Goal: Information Seeking & Learning: Learn about a topic

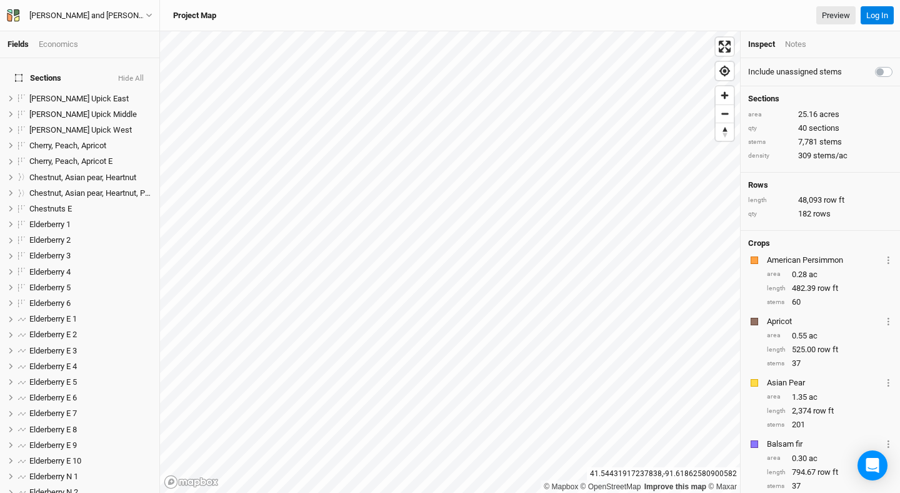
click at [67, 47] on div "Economics" at bounding box center [58, 44] width 39 height 11
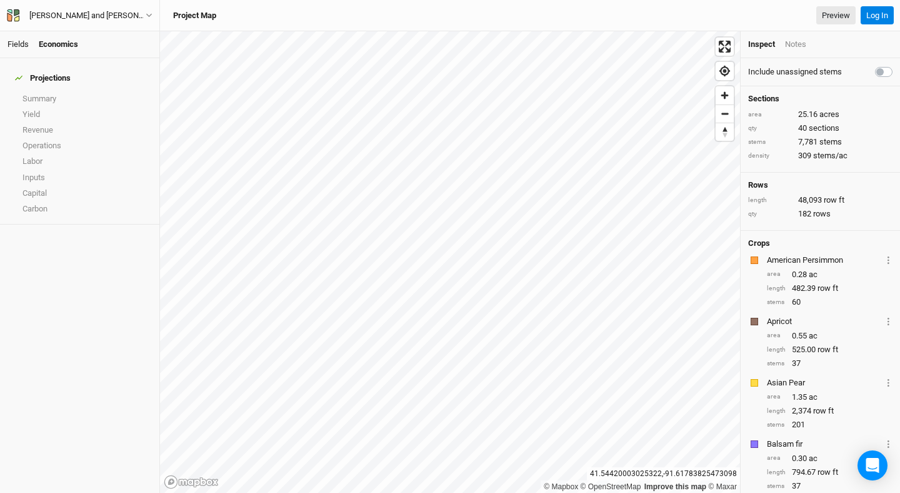
click at [18, 46] on link "Fields" at bounding box center [18, 43] width 21 height 9
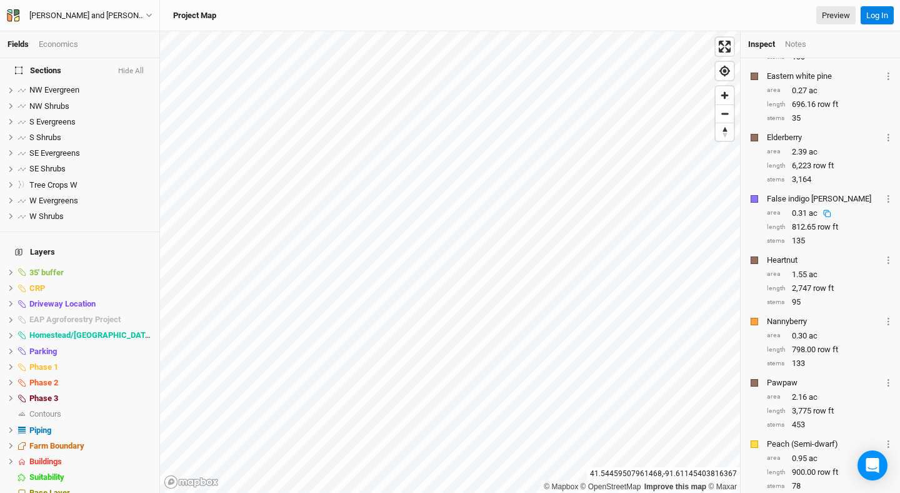
scroll to position [866, 0]
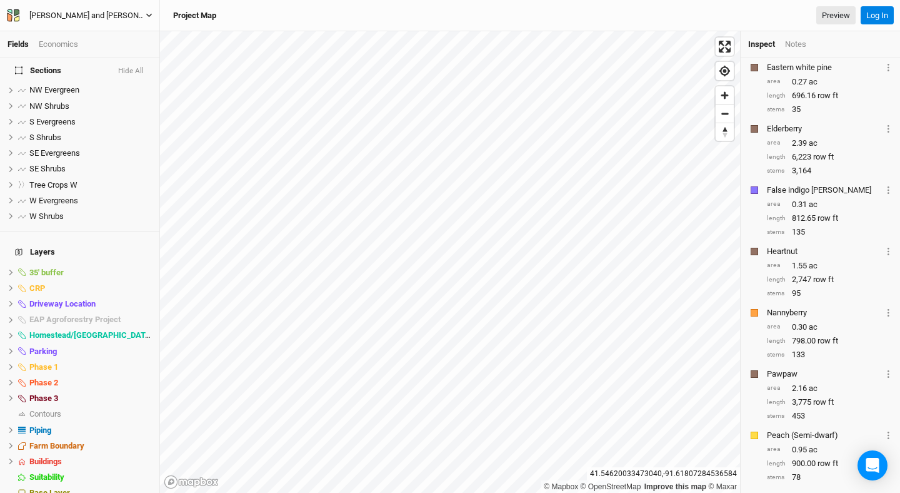
click at [144, 16] on button "[PERSON_NAME] and [PERSON_NAME]" at bounding box center [79, 16] width 147 height 14
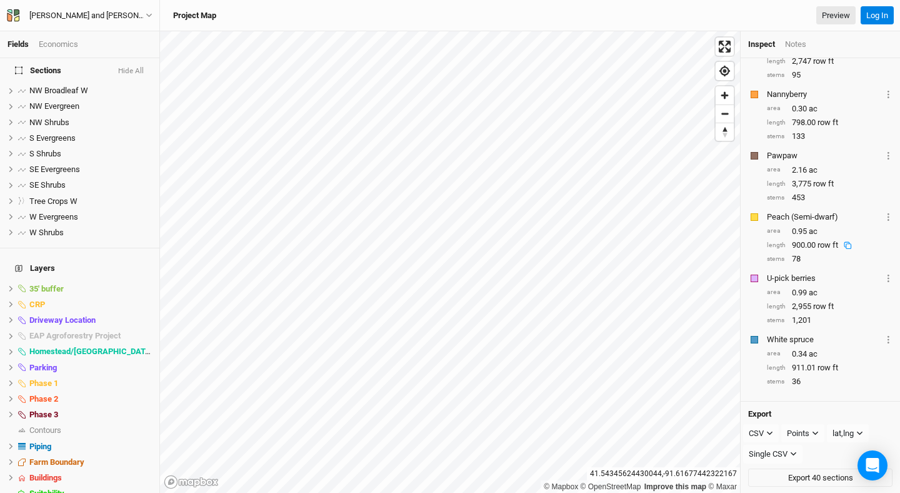
scroll to position [496, 0]
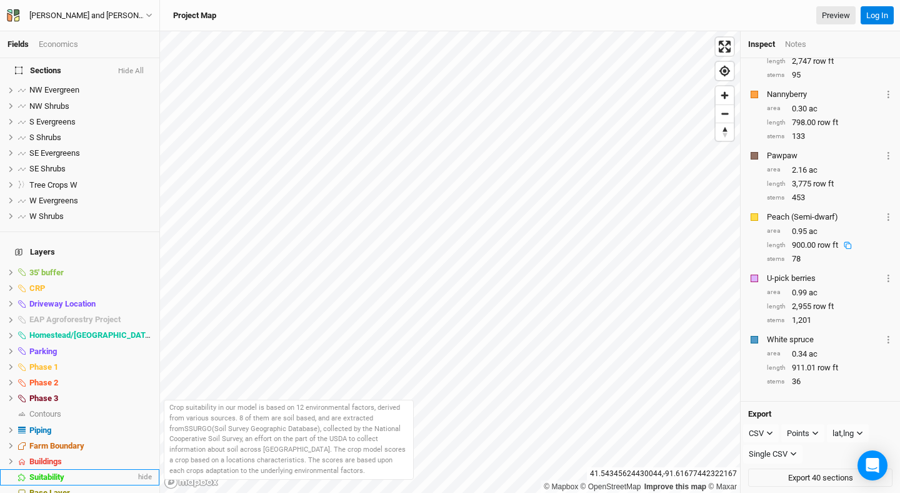
click at [76, 472] on div "Suitability" at bounding box center [82, 477] width 106 height 10
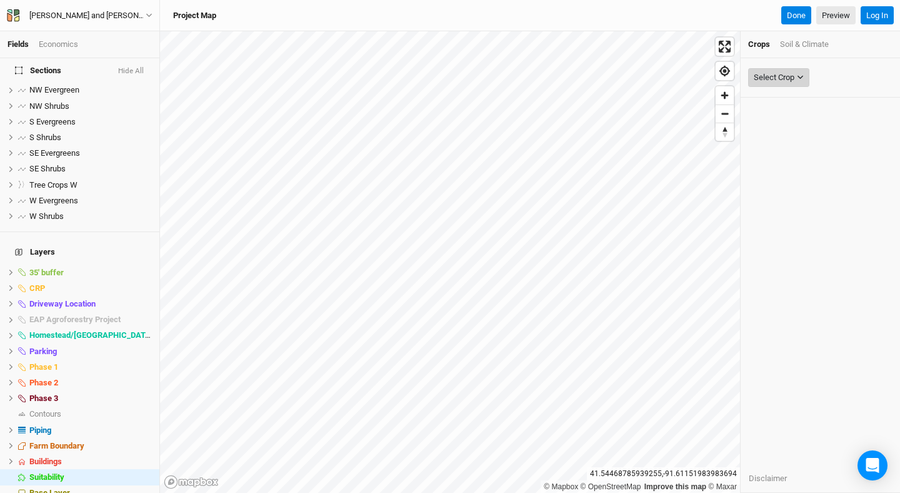
click at [798, 78] on icon "button" at bounding box center [800, 77] width 7 height 7
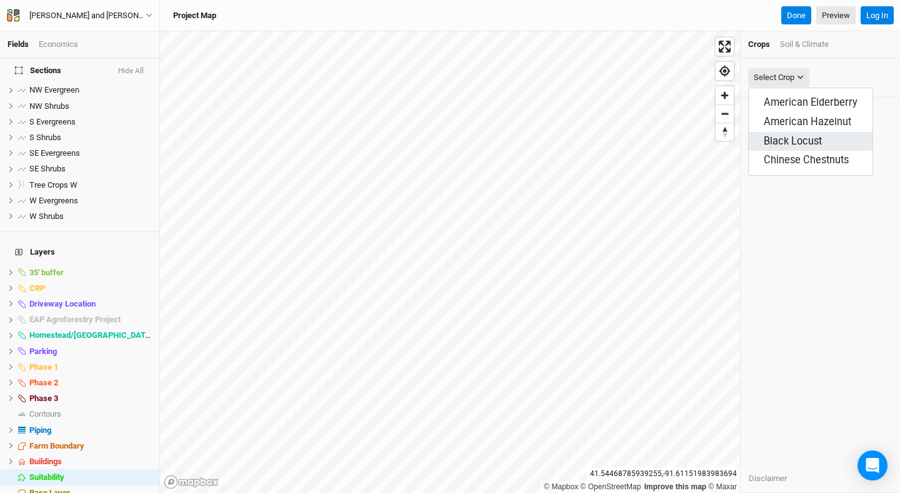
click at [796, 140] on span "Black Locust" at bounding box center [793, 141] width 58 height 12
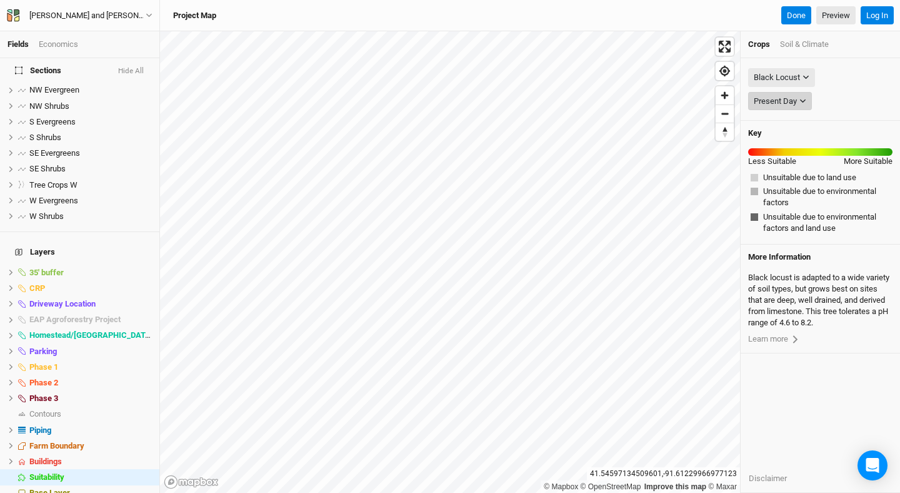
click at [798, 105] on button "Present Day" at bounding box center [780, 101] width 64 height 19
click at [833, 80] on div "Black Locust None American Elderberry American Hazelnut Black Locust Chinese Ch…" at bounding box center [820, 78] width 144 height 24
click at [805, 73] on button "Black Locust" at bounding box center [781, 77] width 67 height 19
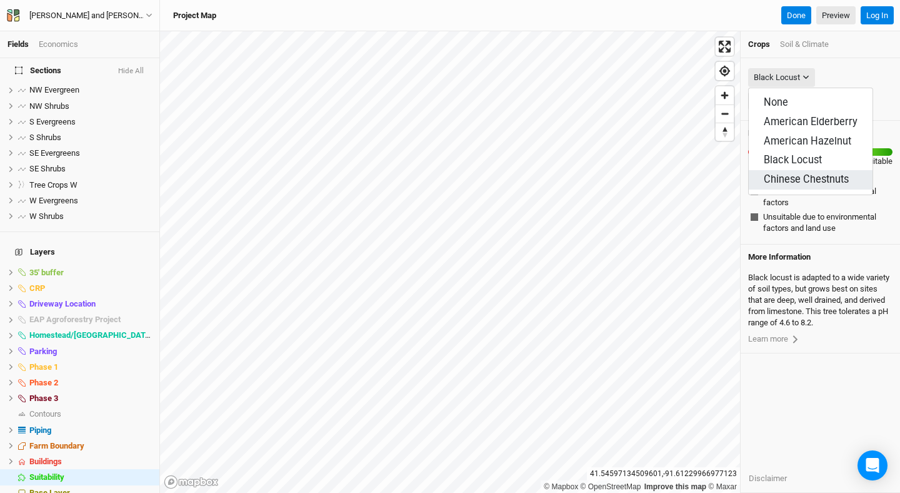
click at [789, 174] on span "Chinese Chestnuts" at bounding box center [806, 179] width 85 height 12
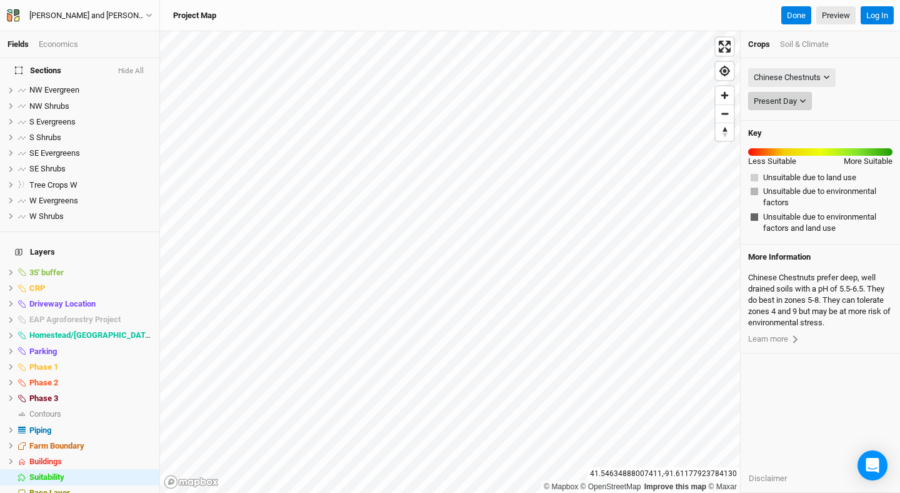
click at [793, 98] on div "Present Day" at bounding box center [775, 101] width 43 height 13
click at [793, 99] on div "Present Day" at bounding box center [775, 101] width 43 height 13
click at [820, 76] on div "Chinese Chestnuts" at bounding box center [787, 77] width 67 height 13
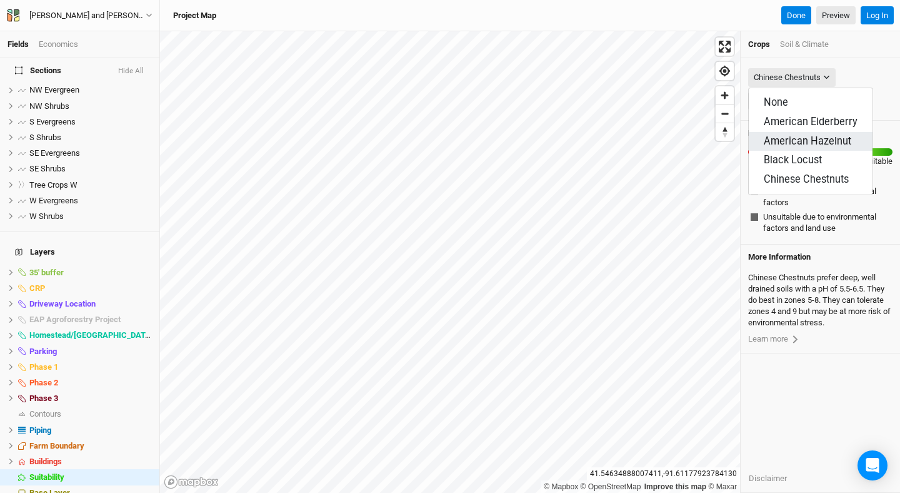
click at [788, 138] on span "American Hazelnut" at bounding box center [808, 141] width 88 height 12
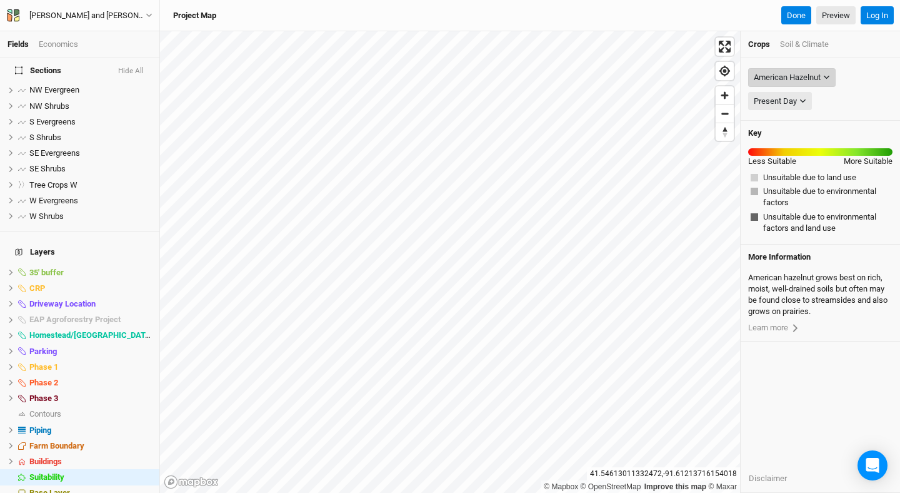
click at [805, 78] on div "American Hazelnut" at bounding box center [787, 77] width 67 height 13
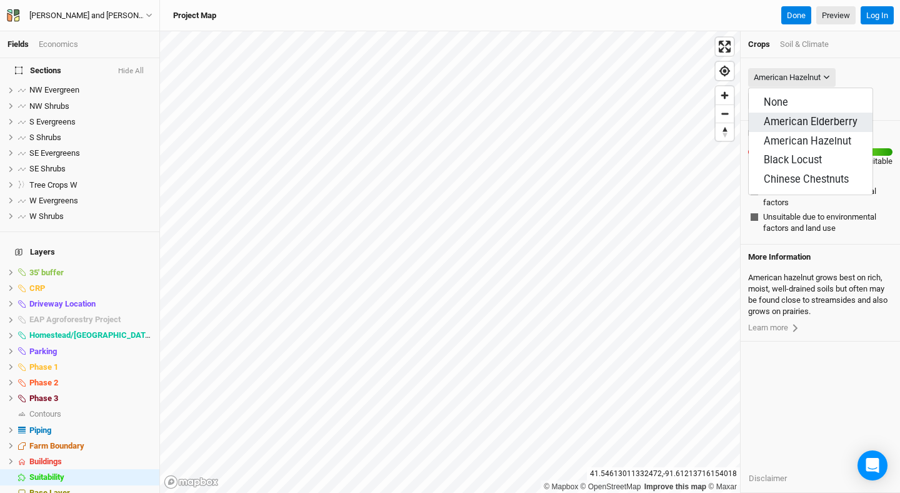
click at [783, 121] on span "American Elderberry" at bounding box center [811, 122] width 94 height 12
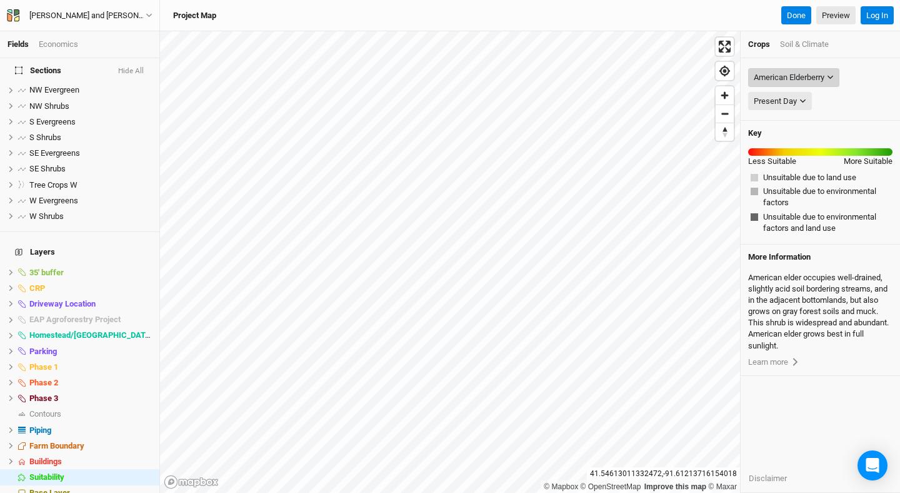
click at [817, 73] on div "American Elderberry" at bounding box center [789, 77] width 71 height 13
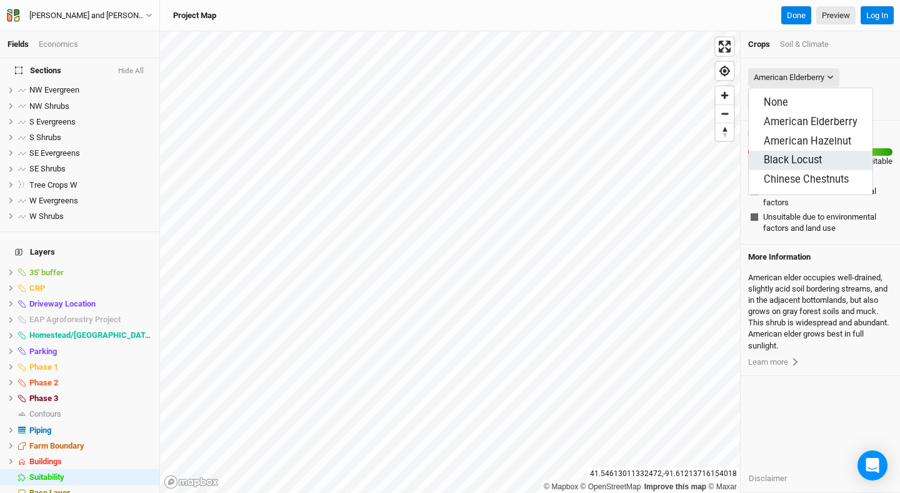
click at [785, 158] on span "Black Locust" at bounding box center [793, 160] width 58 height 12
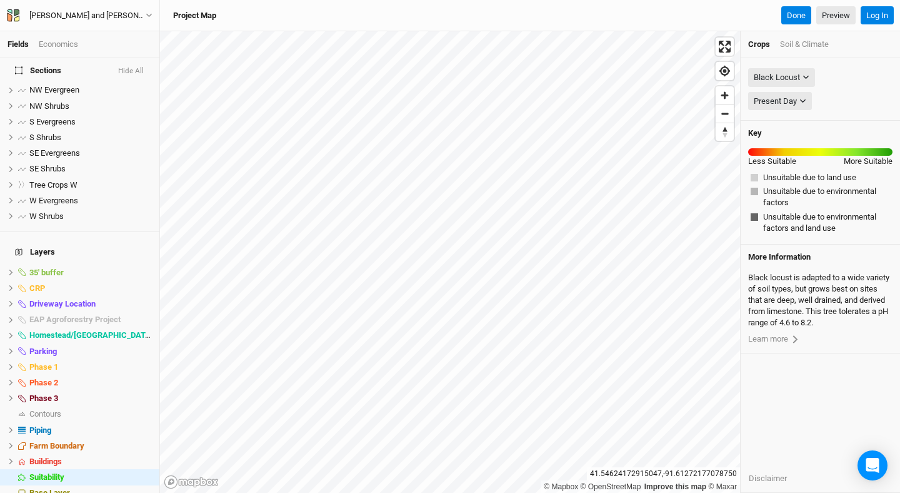
click at [801, 40] on div "Soil & Climate" at bounding box center [804, 44] width 49 height 11
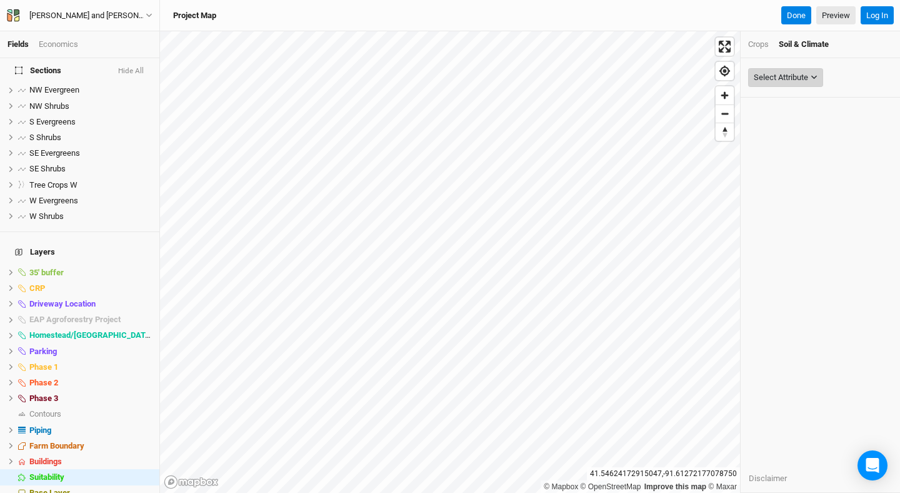
click at [797, 76] on div "Select Attribute" at bounding box center [781, 77] width 54 height 13
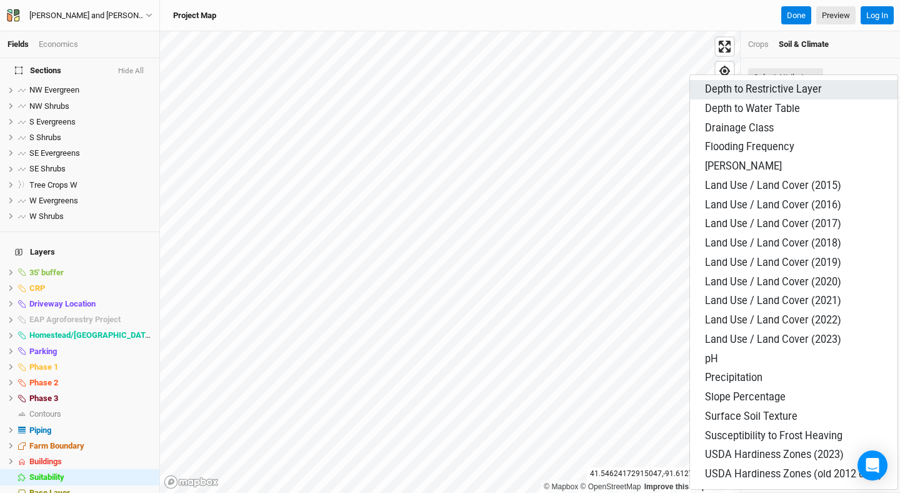
click at [799, 86] on span "Depth to Restrictive Layer" at bounding box center [763, 89] width 117 height 12
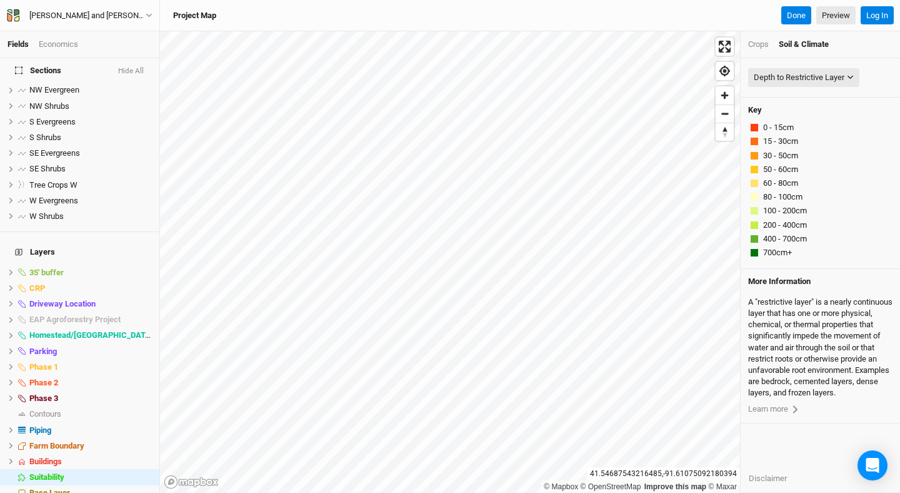
click at [808, 48] on div "Soil & Climate" at bounding box center [804, 44] width 50 height 11
click at [791, 78] on div "Depth to Restrictive Layer" at bounding box center [799, 77] width 91 height 13
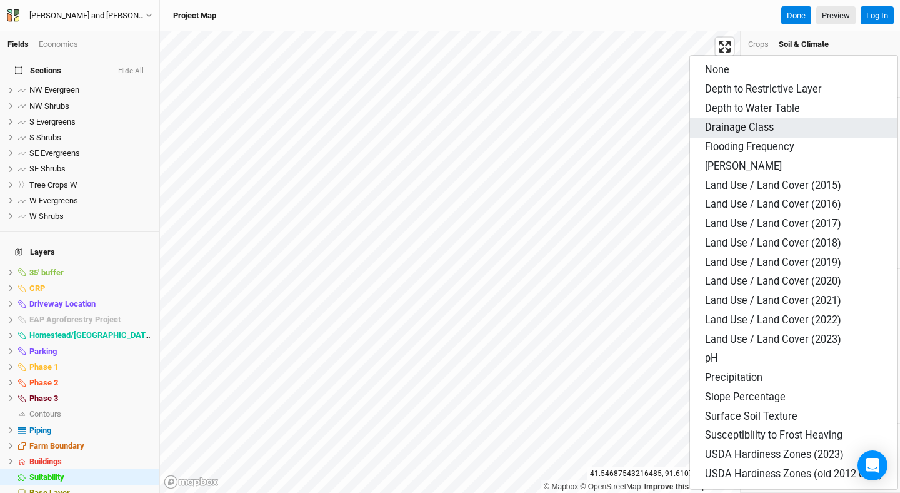
click at [761, 128] on span "Drainage Class" at bounding box center [739, 127] width 69 height 12
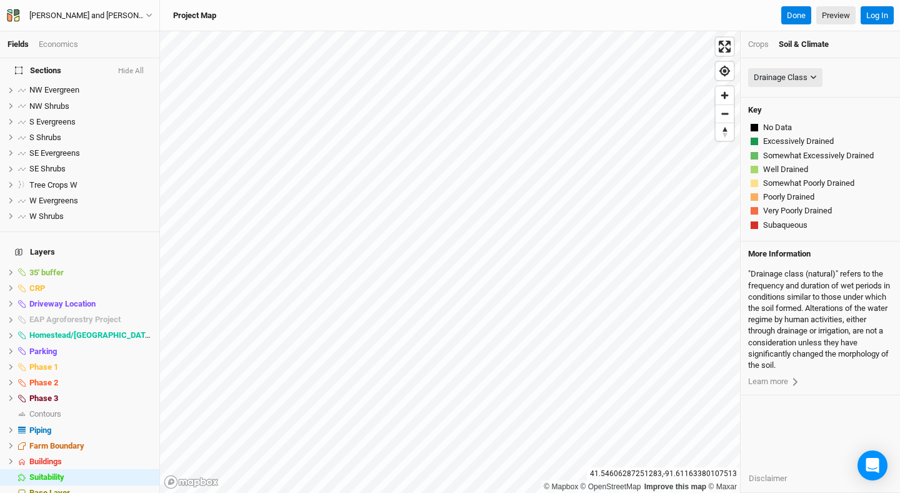
click at [777, 108] on div "© Mapbox © OpenStreetMap Improve this map © Maxar [GEOGRAPHIC_DATA] Crops Soil …" at bounding box center [530, 261] width 740 height 461
click at [813, 73] on button "Drainage Class" at bounding box center [785, 77] width 74 height 19
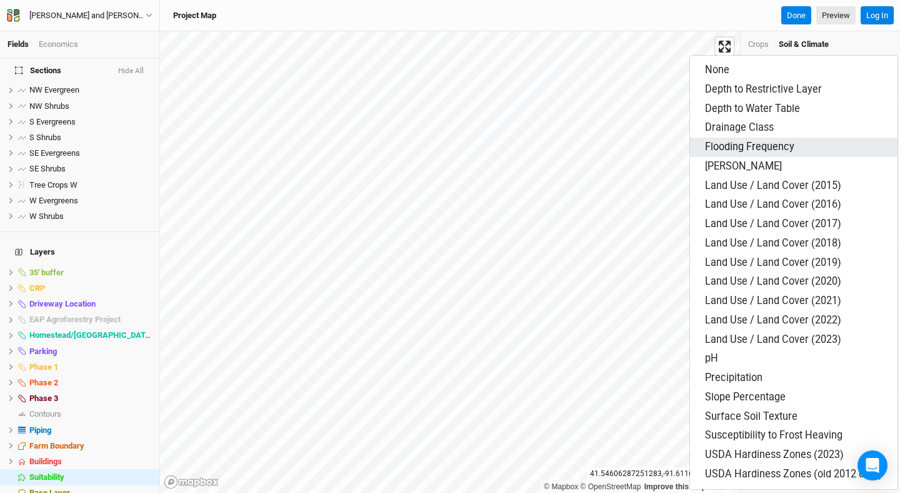
click at [759, 148] on span "Flooding Frequency" at bounding box center [749, 147] width 89 height 12
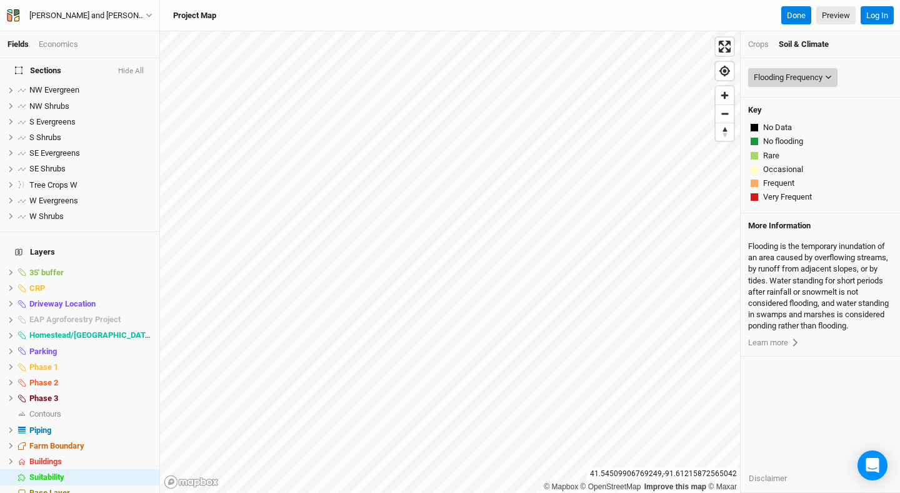
click at [791, 84] on button "Flooding Frequency" at bounding box center [792, 77] width 89 height 19
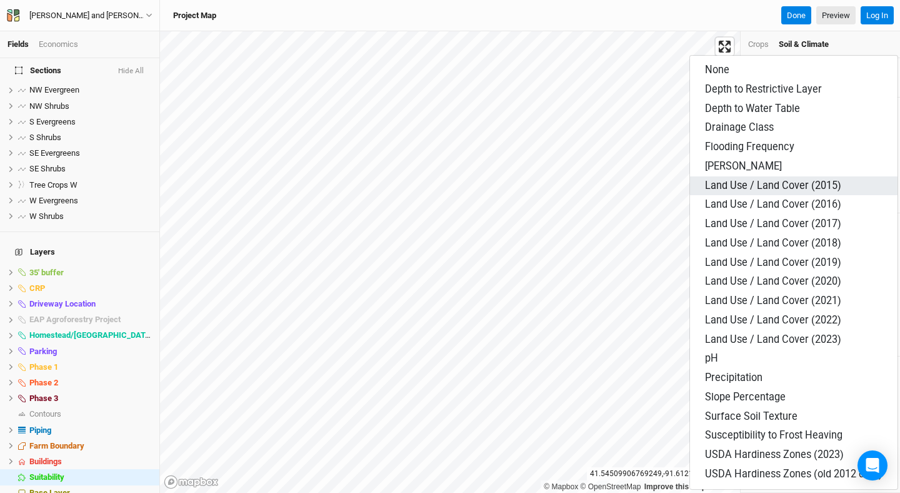
click at [780, 184] on span "Land Use / Land Cover (2015)" at bounding box center [773, 185] width 136 height 12
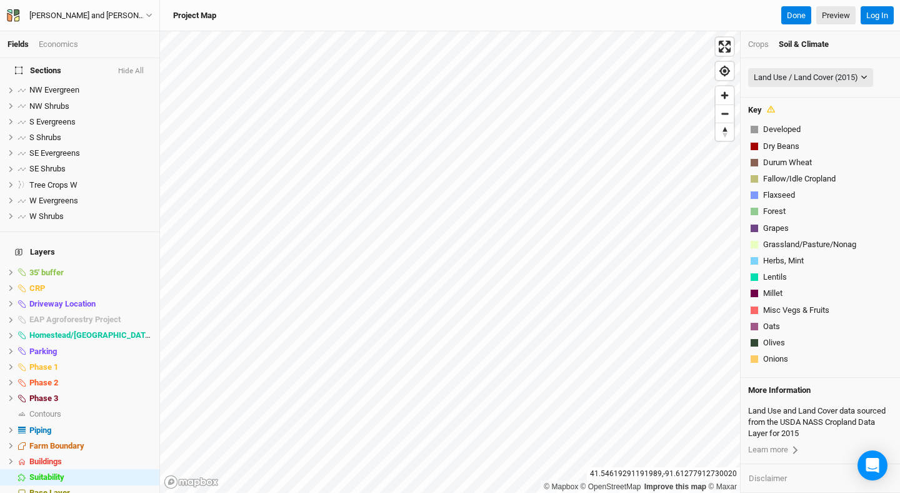
scroll to position [113, 0]
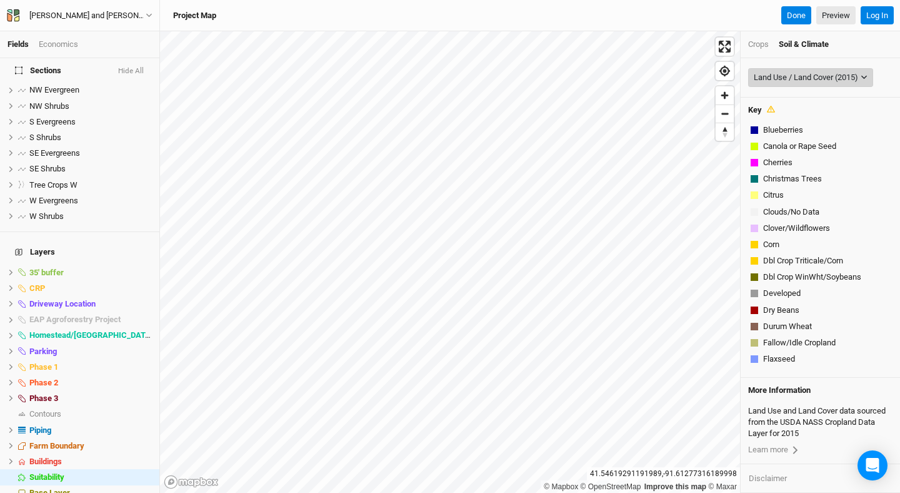
click at [816, 75] on div "Land Use / Land Cover (2015)" at bounding box center [806, 77] width 104 height 13
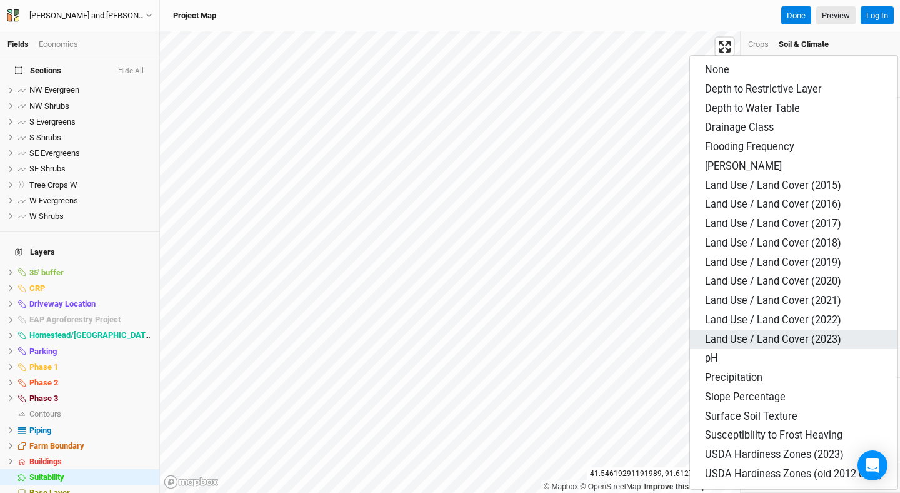
click at [769, 338] on span "Land Use / Land Cover (2023)" at bounding box center [773, 339] width 136 height 12
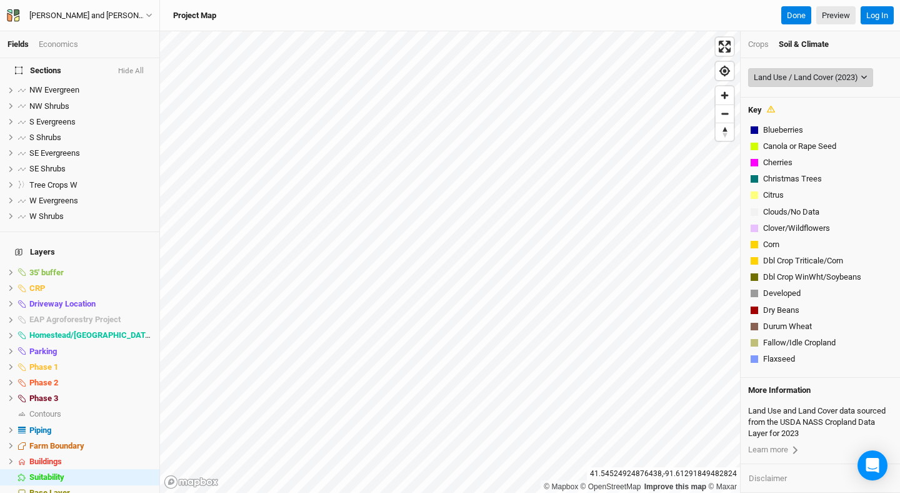
click at [804, 79] on div "Land Use / Land Cover (2023)" at bounding box center [806, 77] width 104 height 13
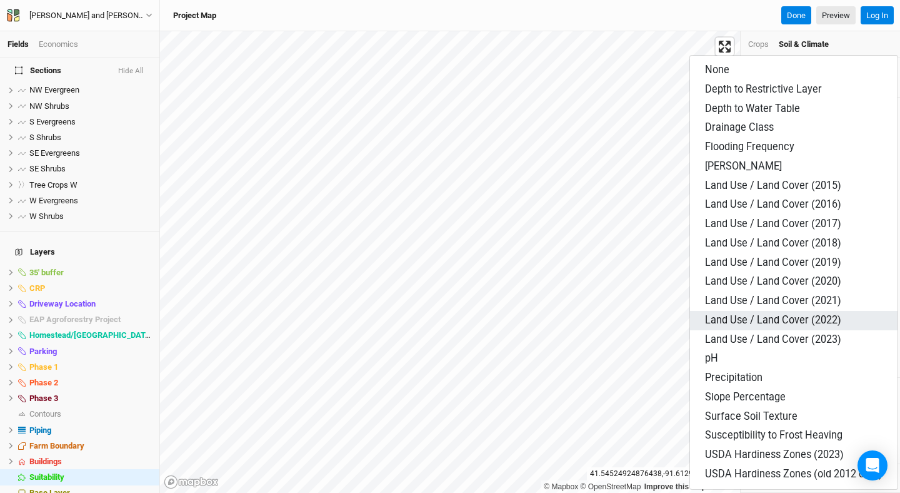
click at [753, 318] on span "Land Use / Land Cover (2022)" at bounding box center [773, 320] width 136 height 12
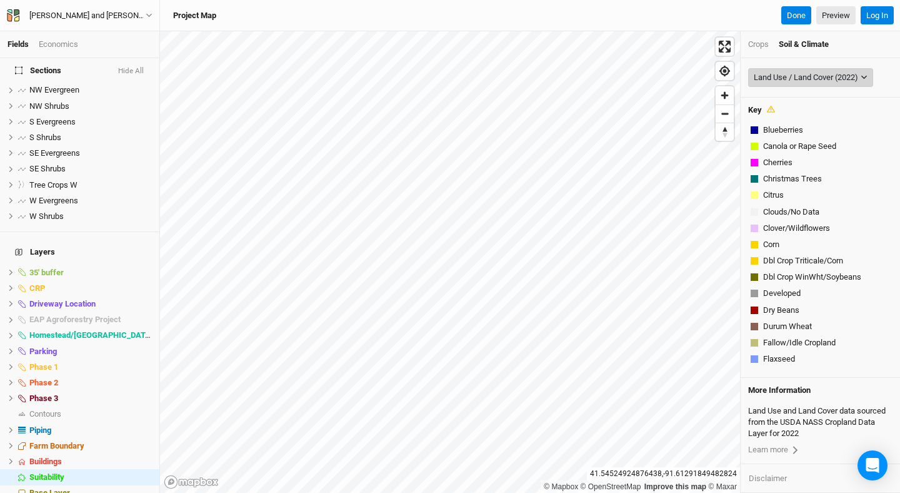
click at [825, 83] on div "Land Use / Land Cover (2022)" at bounding box center [806, 77] width 104 height 13
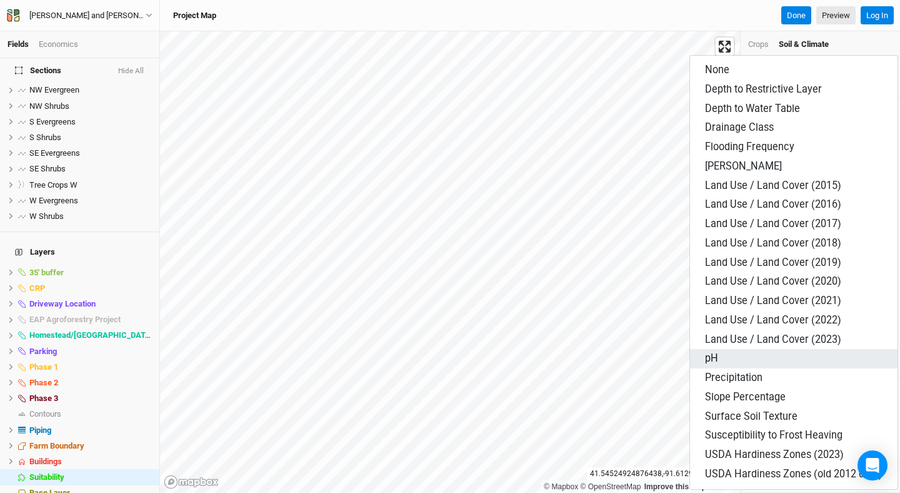
click at [786, 354] on button "pH" at bounding box center [794, 358] width 208 height 19
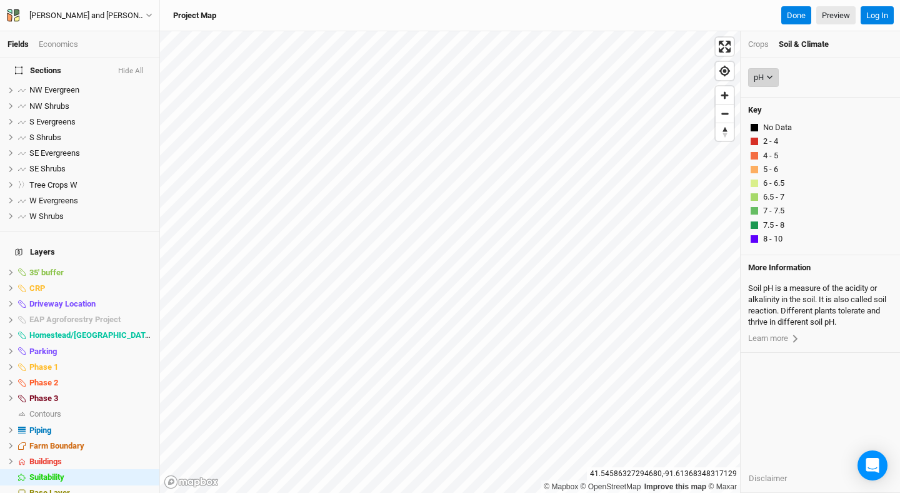
click at [767, 78] on icon "button" at bounding box center [769, 77] width 7 height 7
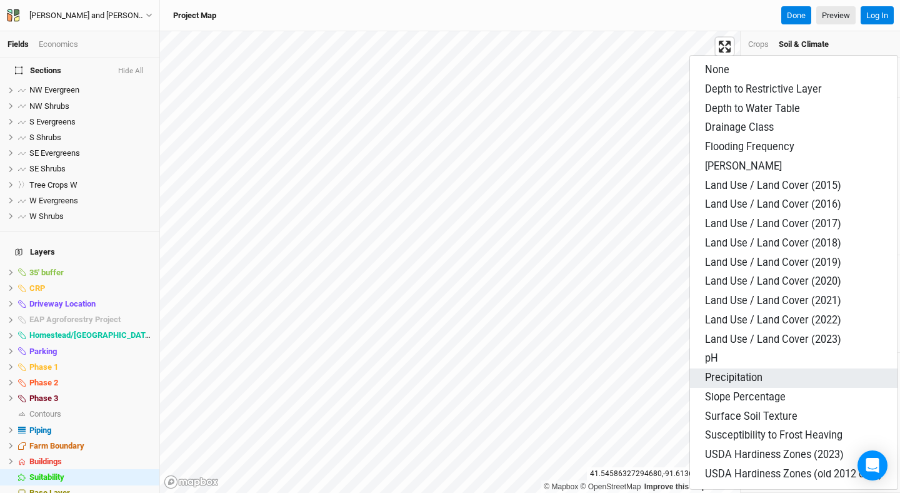
click at [788, 373] on button "Precipitation" at bounding box center [794, 377] width 208 height 19
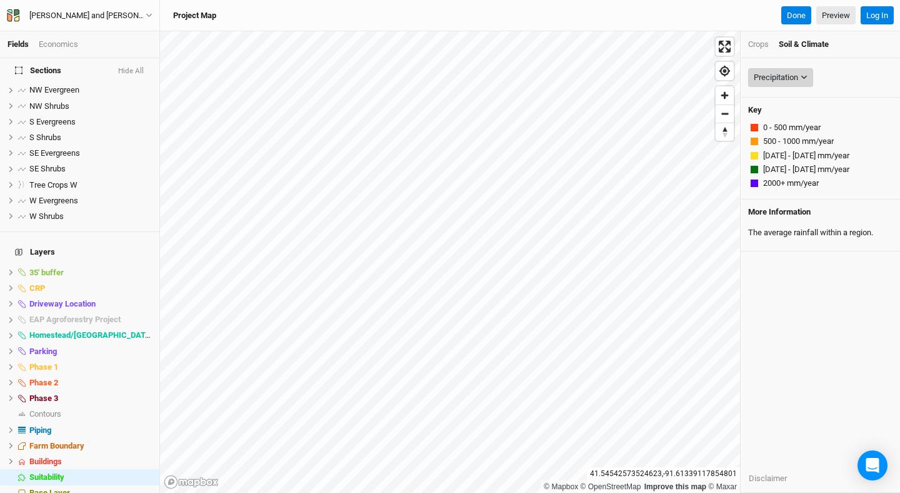
click at [802, 77] on icon "button" at bounding box center [804, 77] width 7 height 7
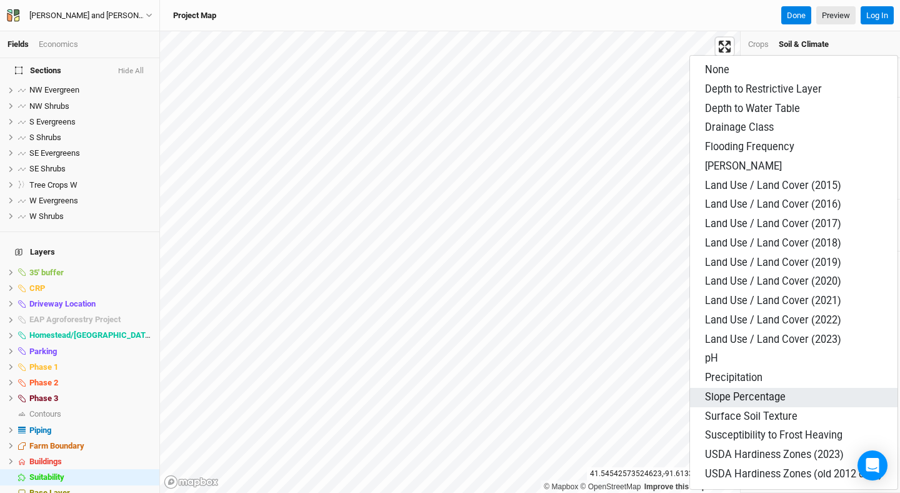
click at [755, 398] on span "Slope Percentage" at bounding box center [745, 397] width 81 height 12
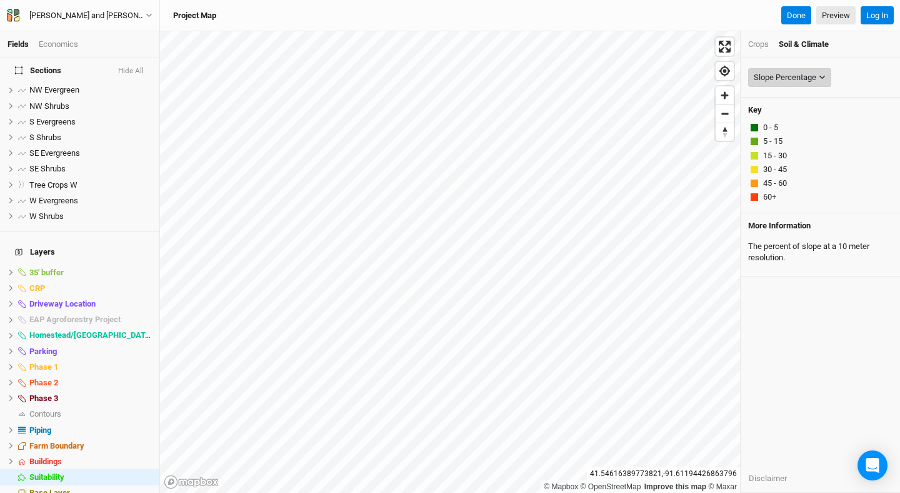
click at [781, 84] on button "Slope Percentage" at bounding box center [789, 77] width 83 height 19
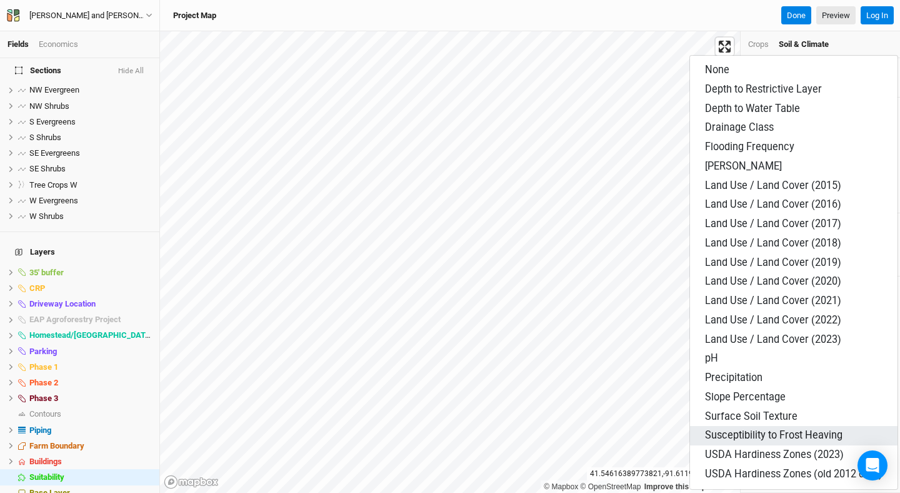
click at [768, 433] on span "Susceptibility to Frost Heaving" at bounding box center [774, 435] width 138 height 12
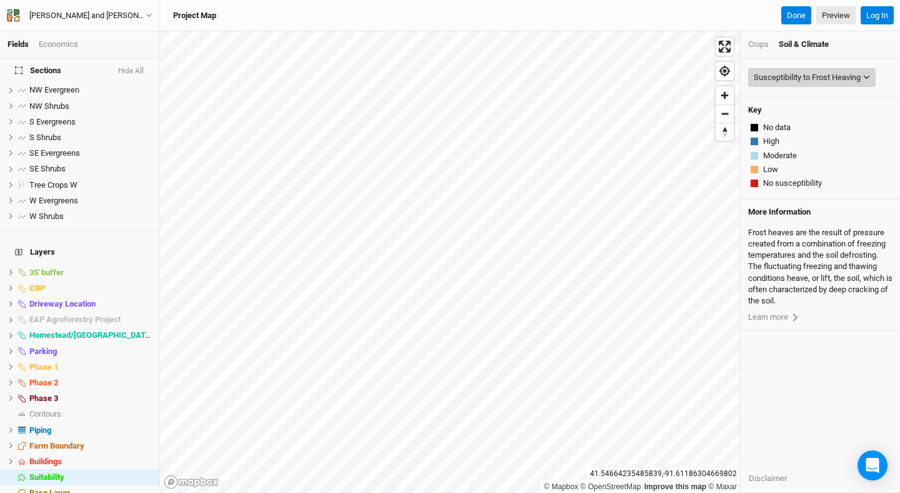
click at [785, 76] on div "Susceptibility to Frost Heaving" at bounding box center [807, 77] width 107 height 13
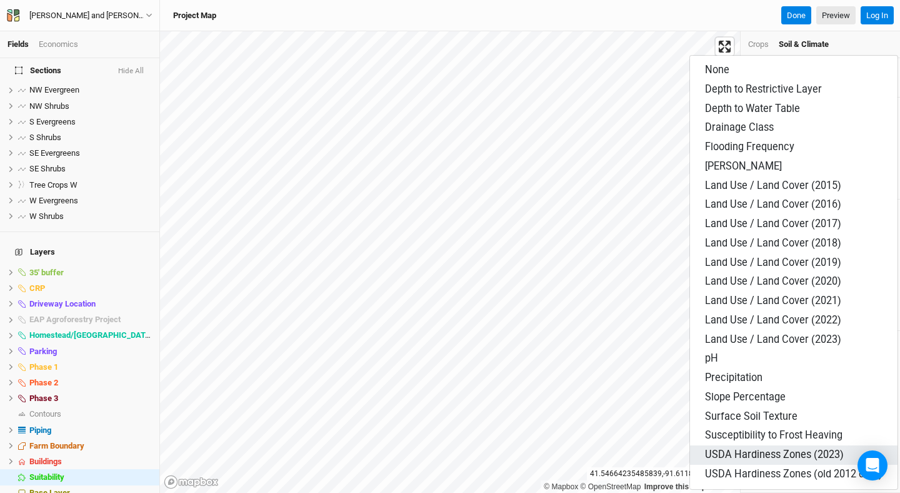
click at [756, 456] on span "USDA Hardiness Zones (2023)" at bounding box center [774, 454] width 139 height 12
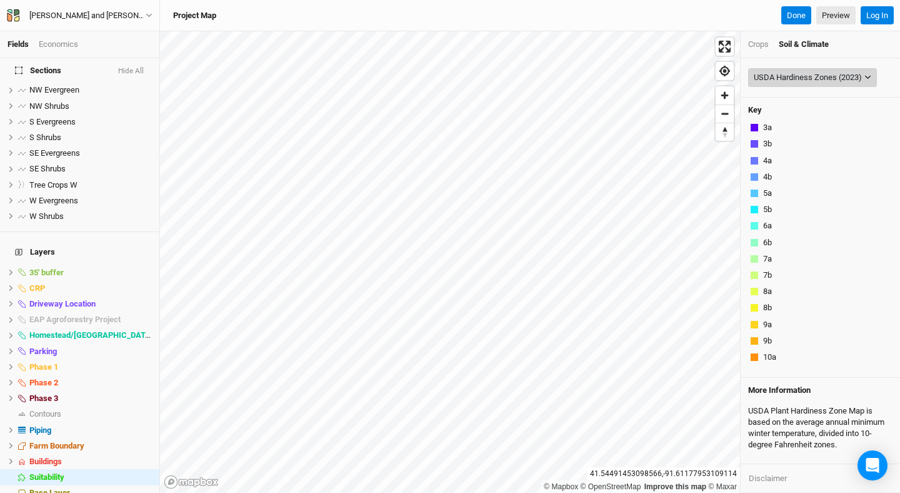
click at [823, 76] on div "USDA Hardiness Zones (2023)" at bounding box center [808, 77] width 108 height 13
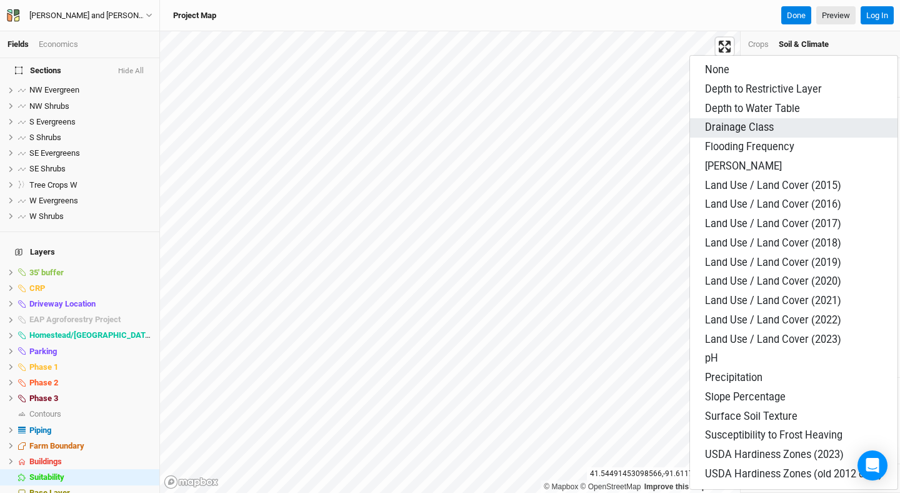
click at [798, 126] on button "Drainage Class" at bounding box center [794, 127] width 208 height 19
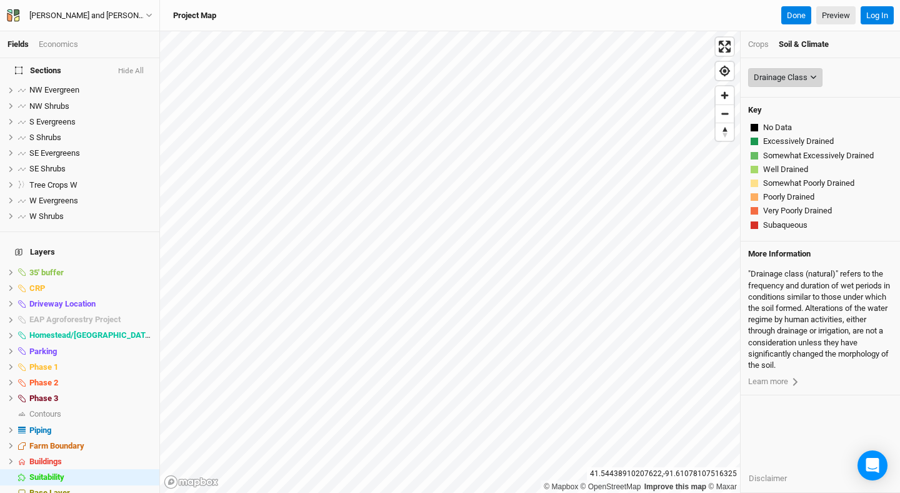
click at [804, 75] on div "Drainage Class" at bounding box center [781, 77] width 54 height 13
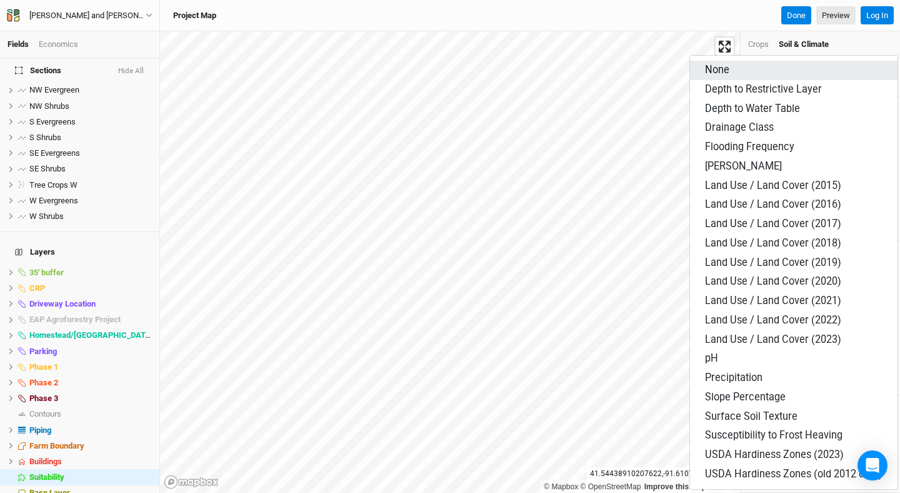
click at [791, 71] on button "None" at bounding box center [794, 70] width 208 height 19
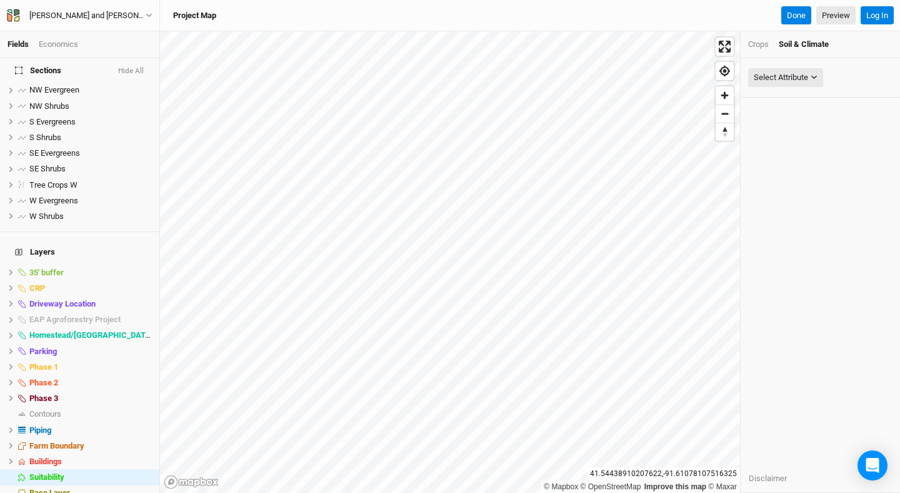
click at [819, 38] on div "Crops Soil & Climate" at bounding box center [820, 44] width 159 height 27
click at [760, 43] on div "Crops" at bounding box center [758, 44] width 21 height 11
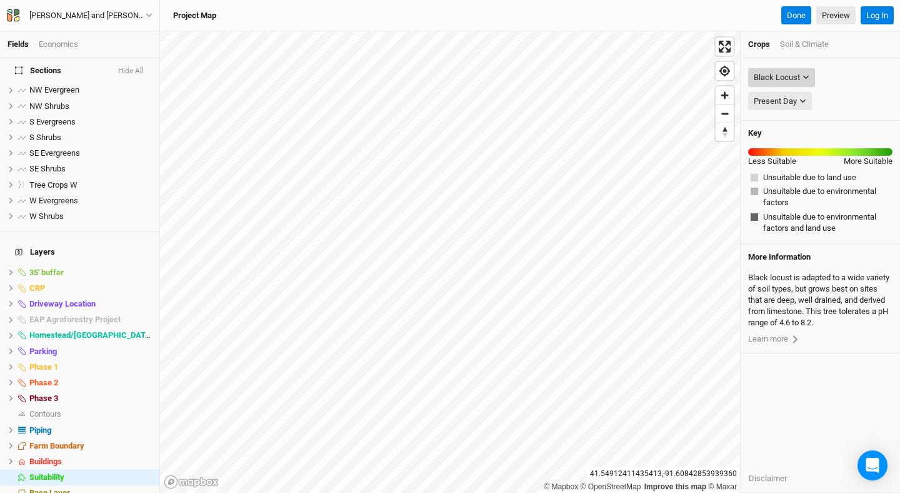
click at [773, 72] on div "Black Locust" at bounding box center [777, 77] width 46 height 13
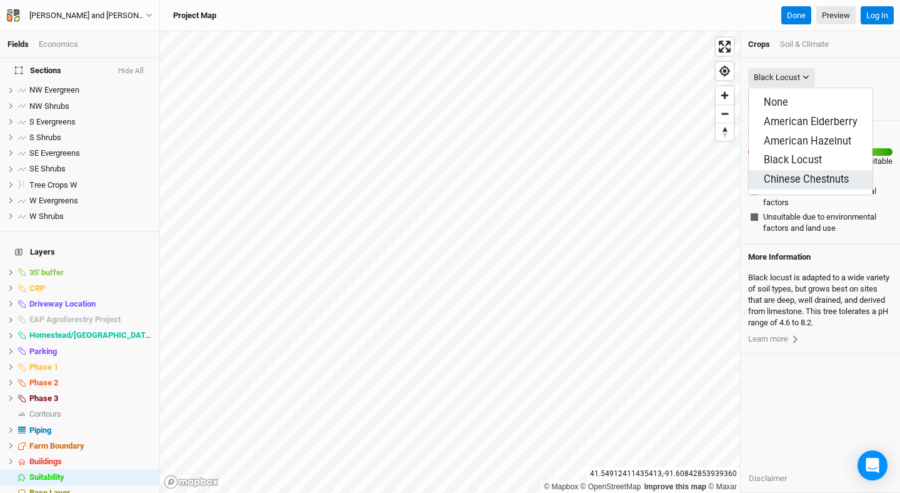
click at [771, 179] on span "Chinese Chestnuts" at bounding box center [806, 179] width 85 height 12
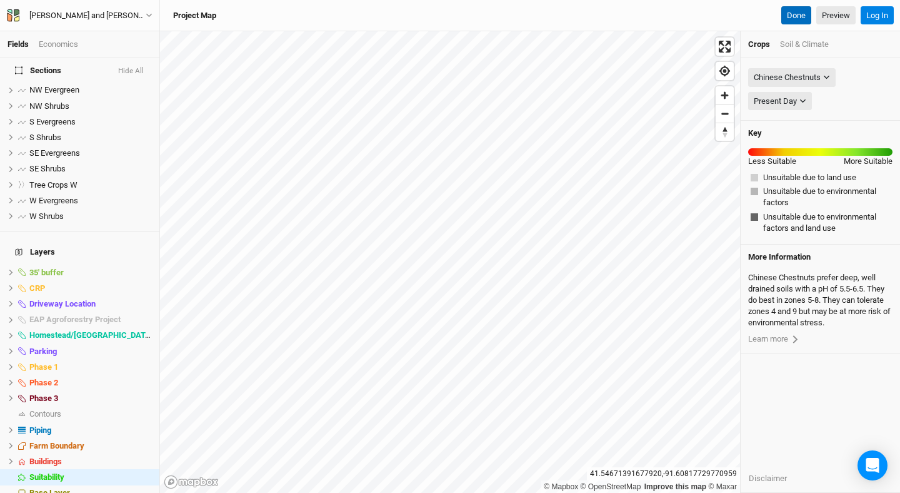
click at [795, 16] on button "Done" at bounding box center [796, 15] width 30 height 19
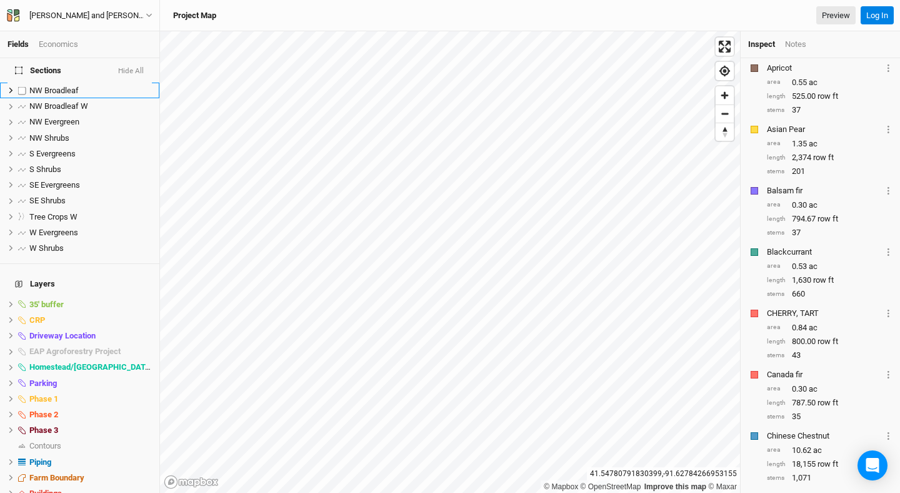
scroll to position [463, 0]
click at [54, 44] on div "Economics" at bounding box center [58, 44] width 39 height 11
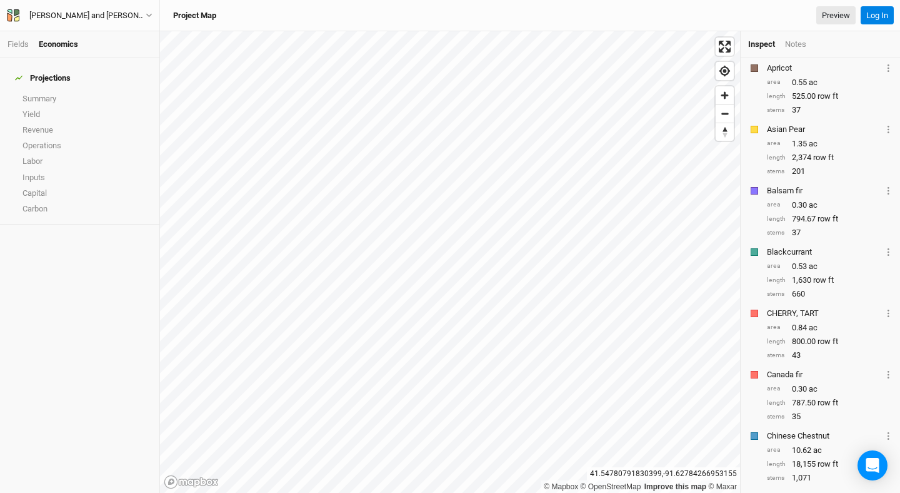
scroll to position [0, 0]
click at [46, 91] on link "Summary" at bounding box center [79, 99] width 159 height 16
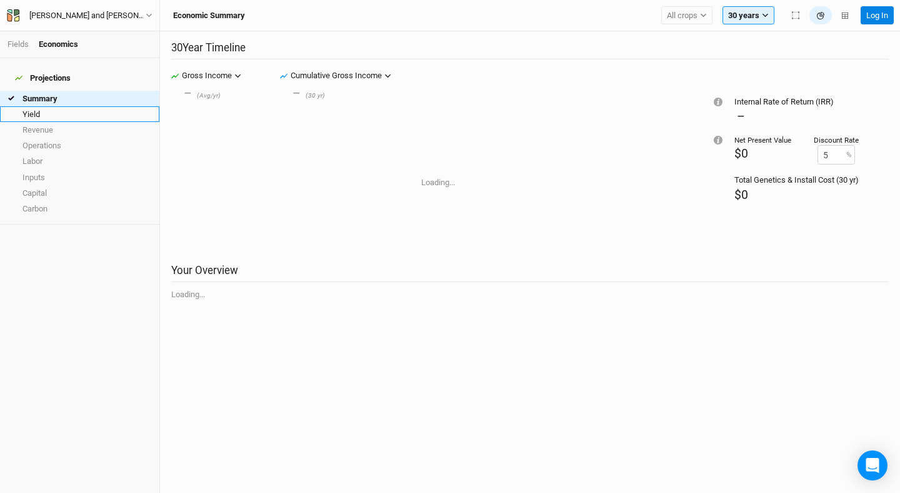
click at [36, 106] on link "Yield" at bounding box center [79, 114] width 159 height 16
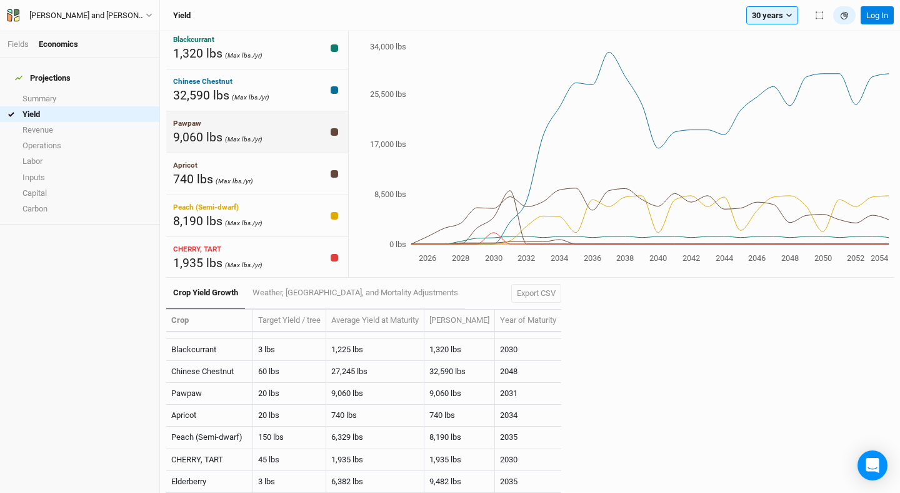
scroll to position [44, 0]
click at [226, 90] on span "32,590 lbs" at bounding box center [201, 97] width 56 height 14
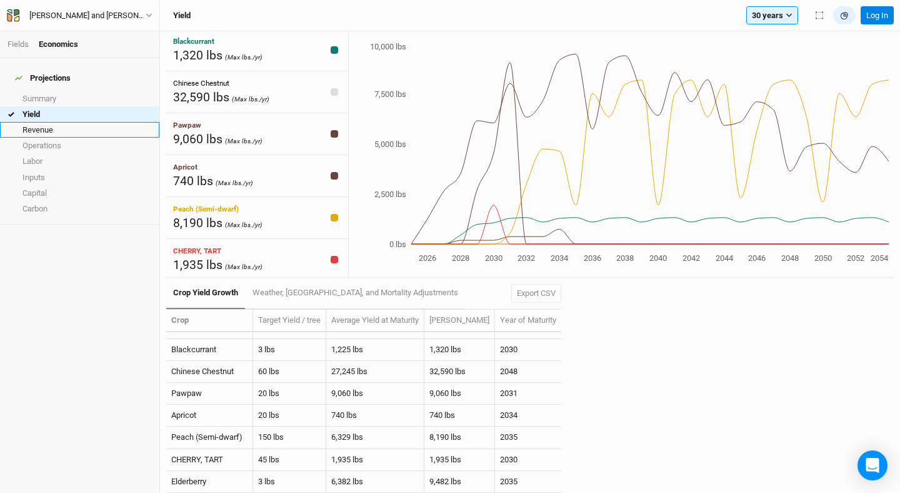
click at [89, 122] on link "Revenue" at bounding box center [79, 130] width 159 height 16
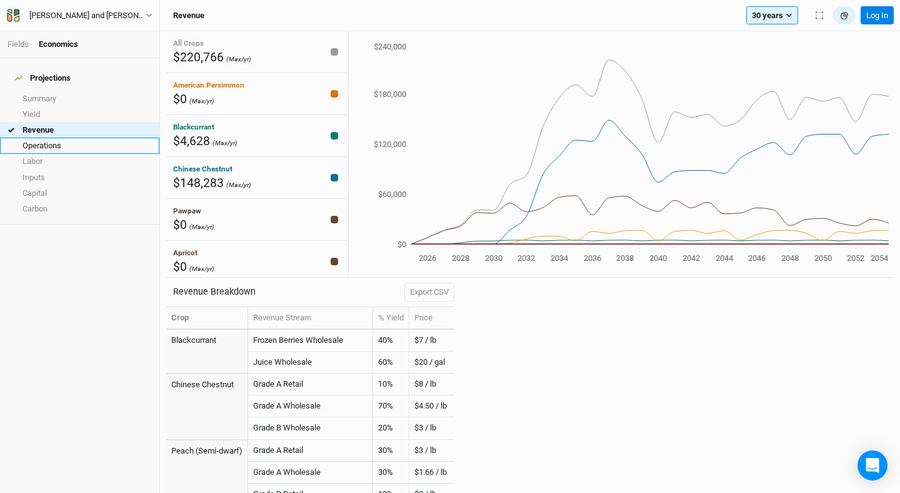
click at [43, 141] on link "Operations" at bounding box center [79, 146] width 159 height 16
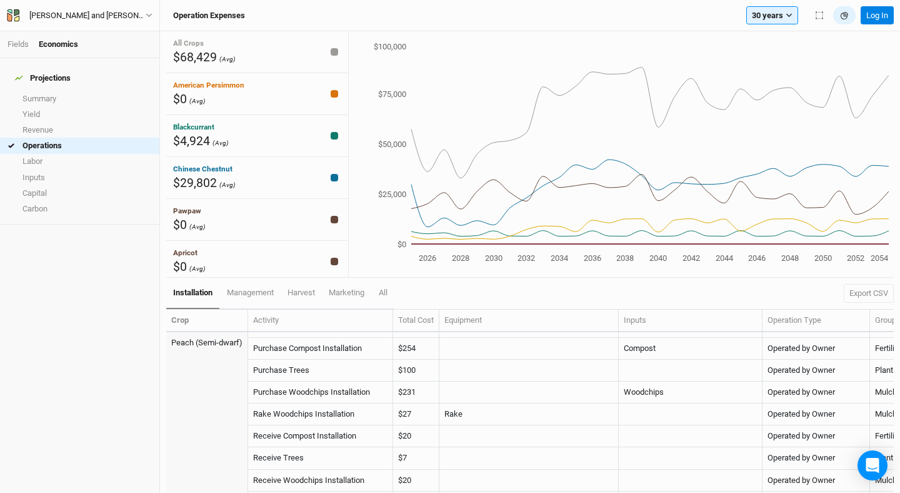
scroll to position [1898, 0]
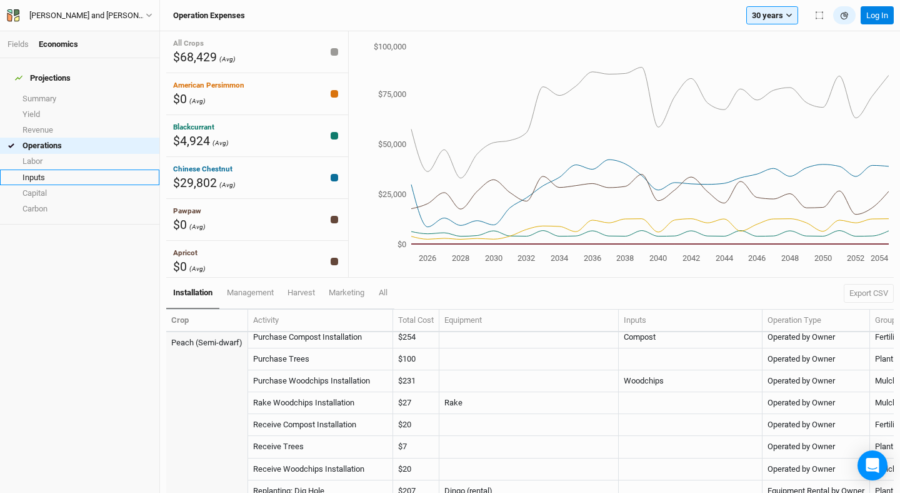
click at [70, 169] on link "Inputs" at bounding box center [79, 177] width 159 height 16
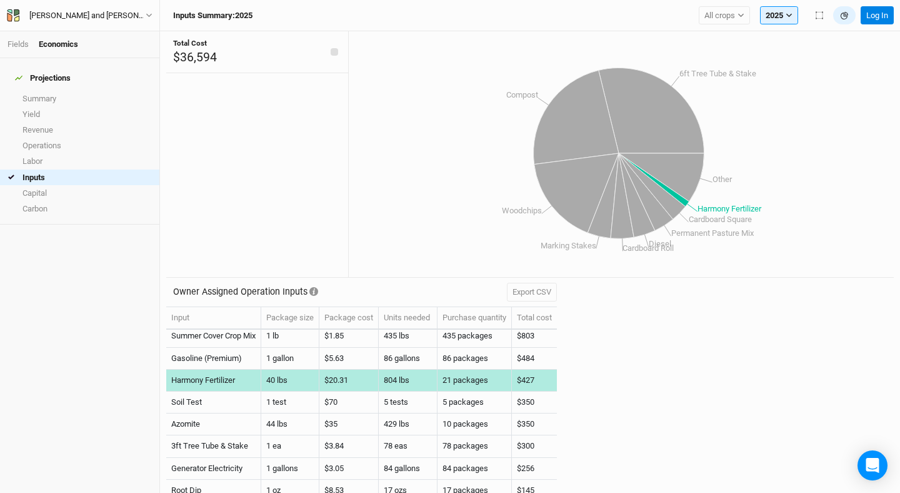
scroll to position [211, 0]
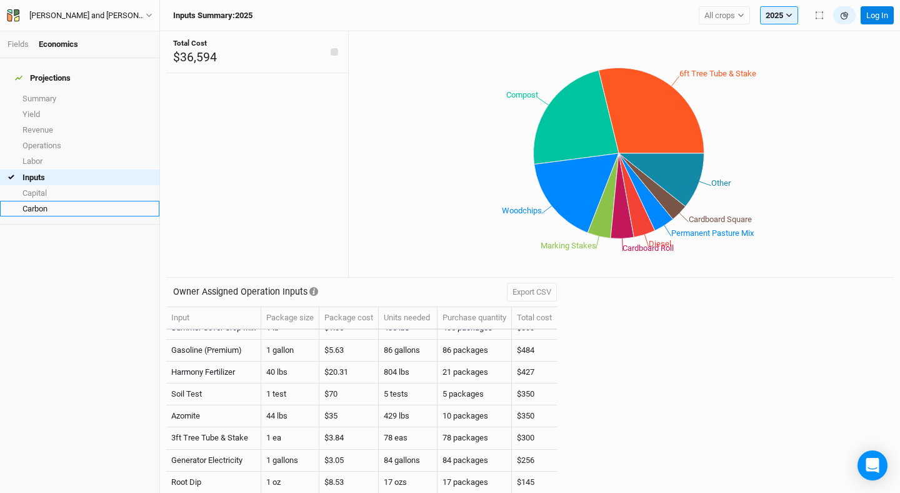
click at [49, 201] on link "Carbon" at bounding box center [79, 209] width 159 height 16
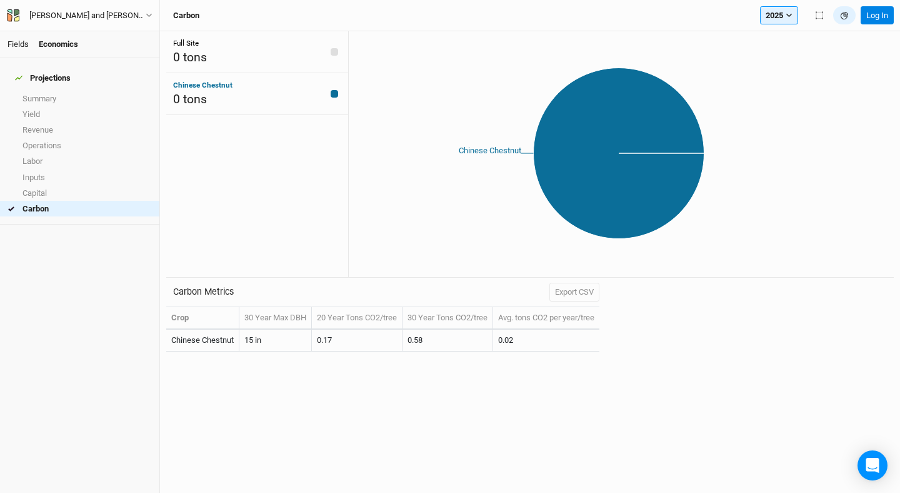
click at [20, 43] on link "Fields" at bounding box center [18, 43] width 21 height 9
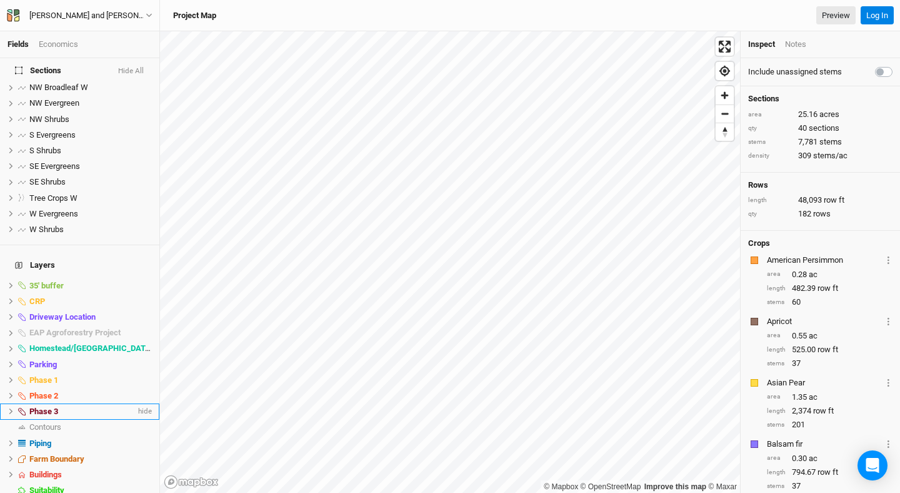
scroll to position [482, 0]
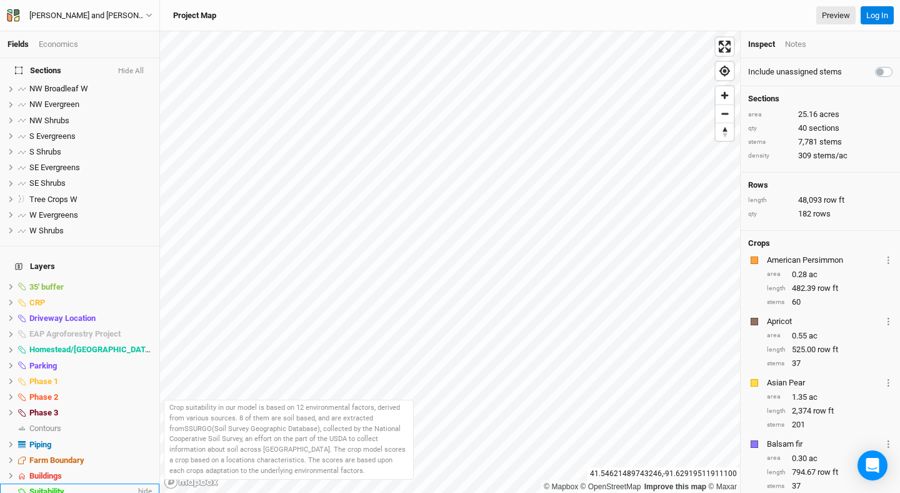
click at [146, 483] on span "hide" at bounding box center [144, 491] width 16 height 16
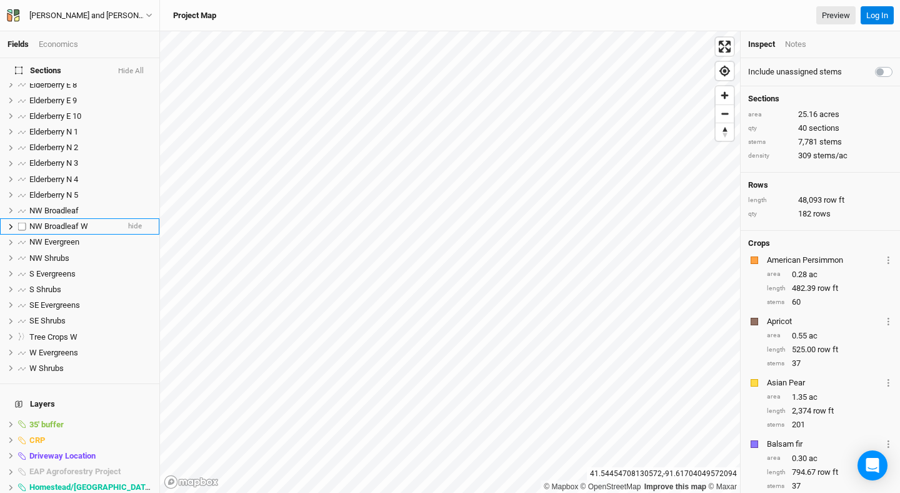
scroll to position [407, 0]
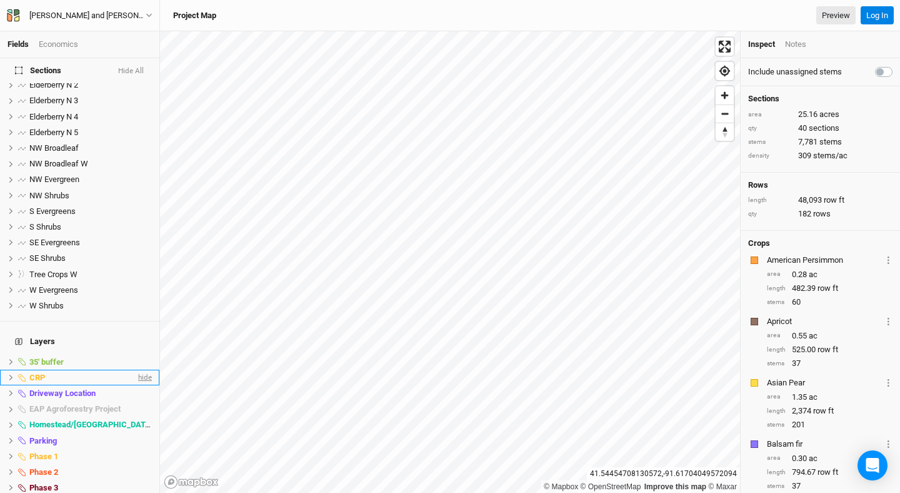
click at [145, 369] on span "hide" at bounding box center [144, 377] width 16 height 16
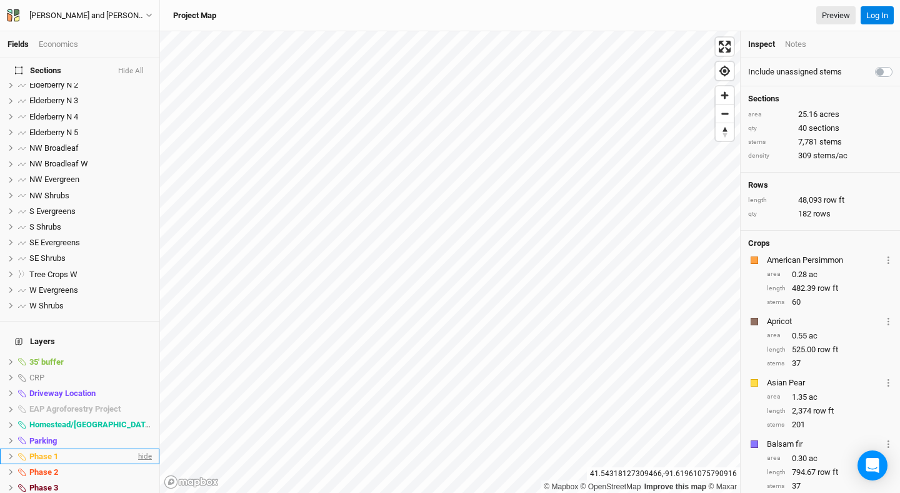
click at [149, 448] on span "hide" at bounding box center [144, 456] width 16 height 16
click at [141, 464] on span "hide" at bounding box center [144, 472] width 16 height 16
click at [140, 479] on span "hide" at bounding box center [144, 487] width 16 height 16
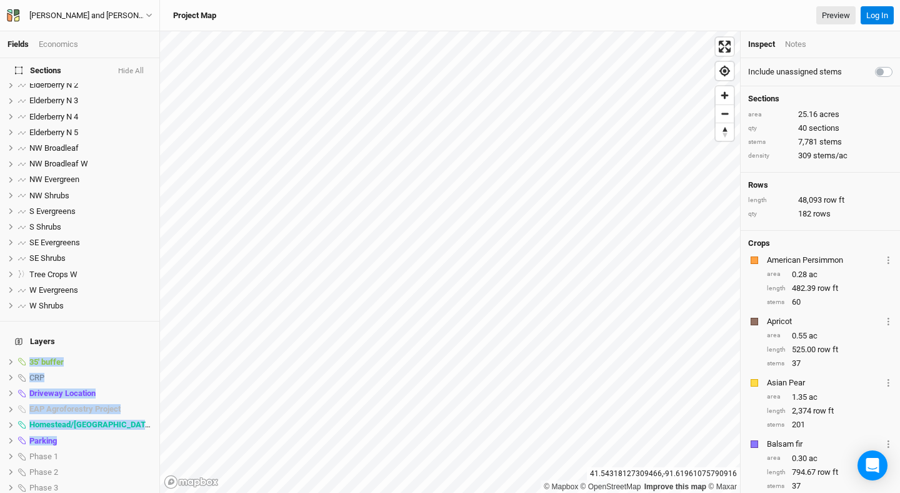
drag, startPoint x: 129, startPoint y: 425, endPoint x: 134, endPoint y: 332, distance: 93.3
click at [134, 332] on div "Layers 35' buffer hide CRP show Driveway Location hide EAP Agroforestry Project…" at bounding box center [79, 459] width 159 height 276
click at [134, 332] on h4 "Layers" at bounding box center [80, 341] width 144 height 25
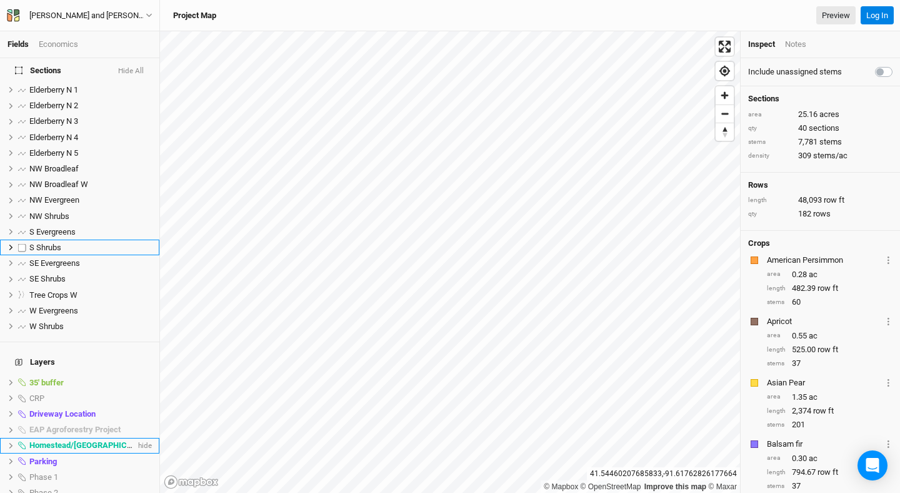
scroll to position [496, 0]
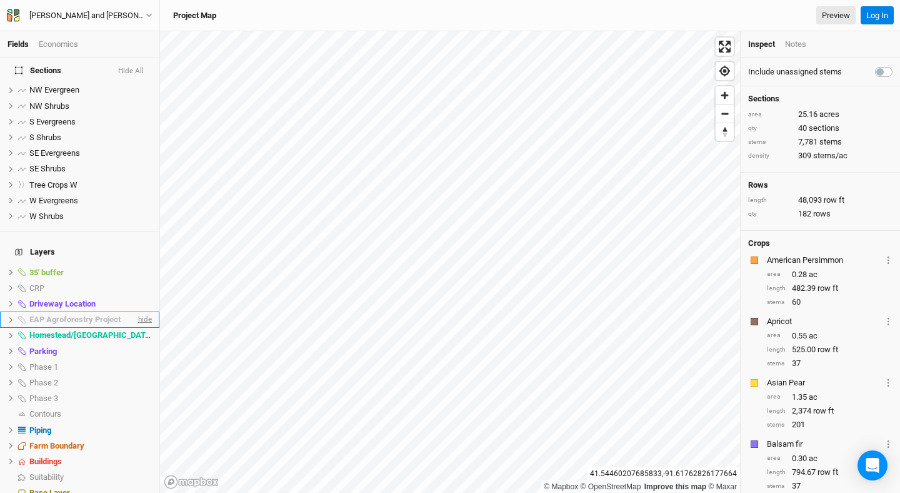
click at [148, 312] on span "hide" at bounding box center [144, 320] width 16 height 16
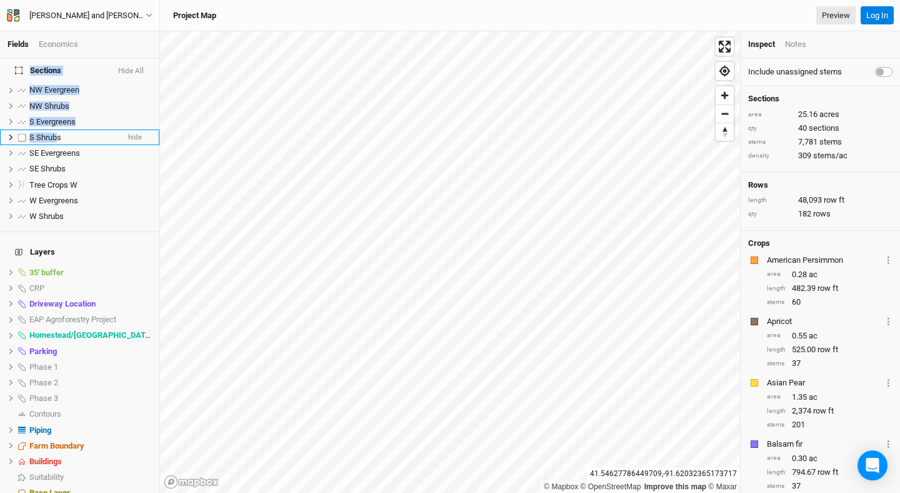
drag, startPoint x: 56, startPoint y: 66, endPoint x: 55, endPoint y: 126, distance: 59.4
click at [55, 133] on span "S Shrubs" at bounding box center [45, 137] width 32 height 9
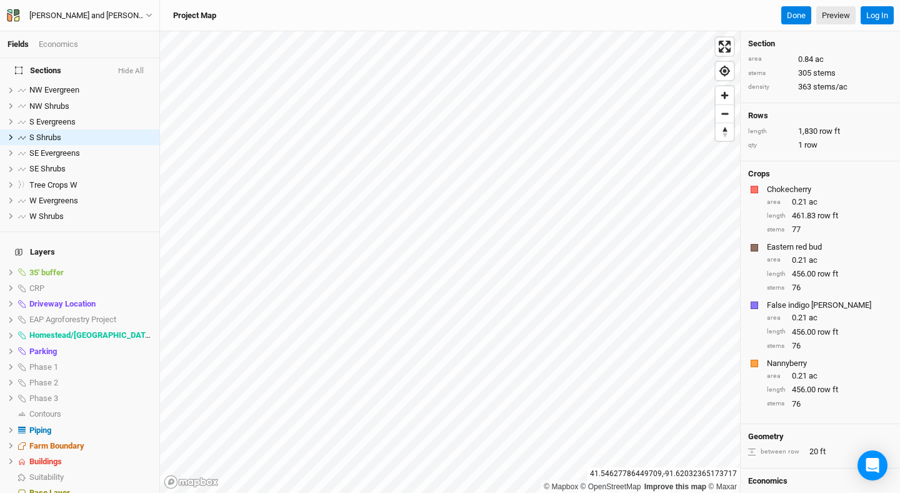
click at [47, 16] on span "Elderberry N 3" at bounding box center [53, 10] width 49 height 9
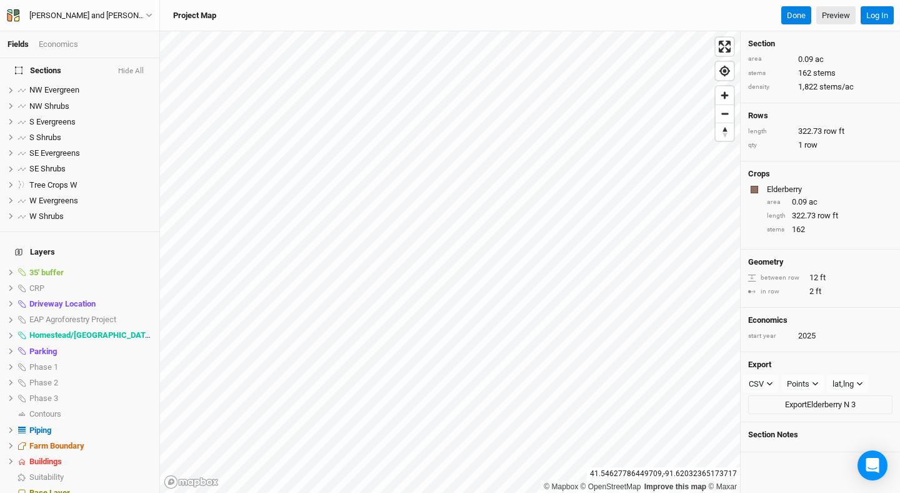
scroll to position [224, 0]
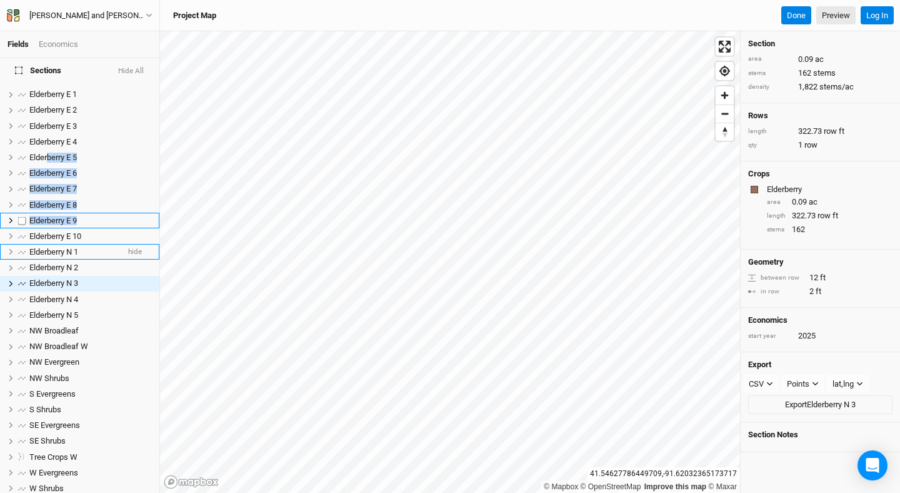
drag, startPoint x: 47, startPoint y: 153, endPoint x: 64, endPoint y: 243, distance: 91.0
click at [63, 241] on ul "[PERSON_NAME] Upick East hide [PERSON_NAME] Upick Middle hide [PERSON_NAME] Upi…" at bounding box center [79, 181] width 159 height 630
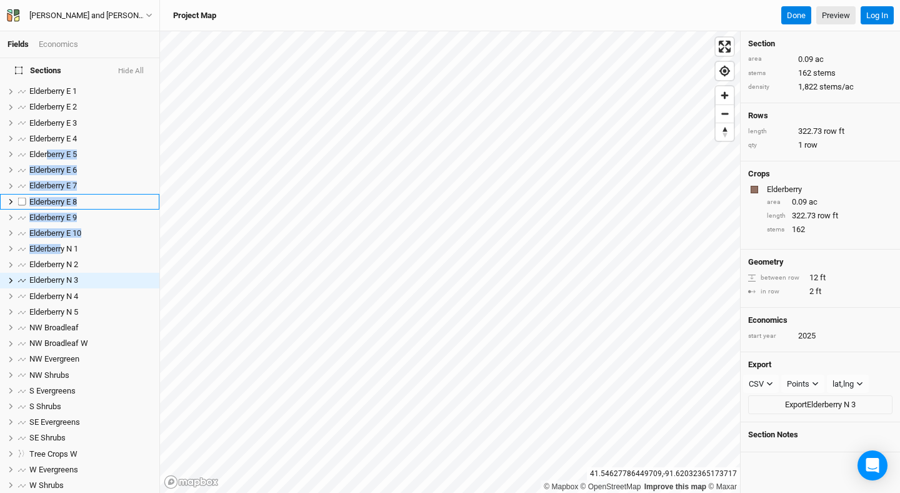
scroll to position [252, 0]
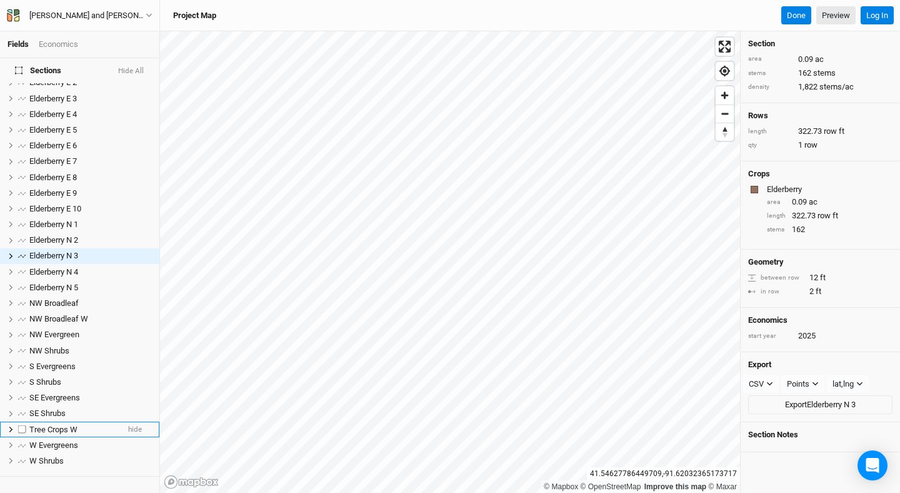
click at [46, 424] on span "Tree Crops W" at bounding box center [53, 428] width 48 height 9
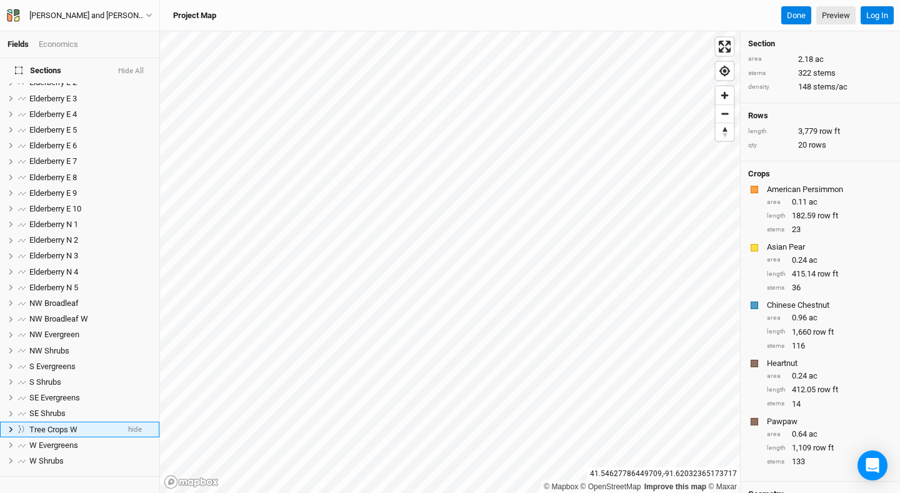
scroll to position [398, 0]
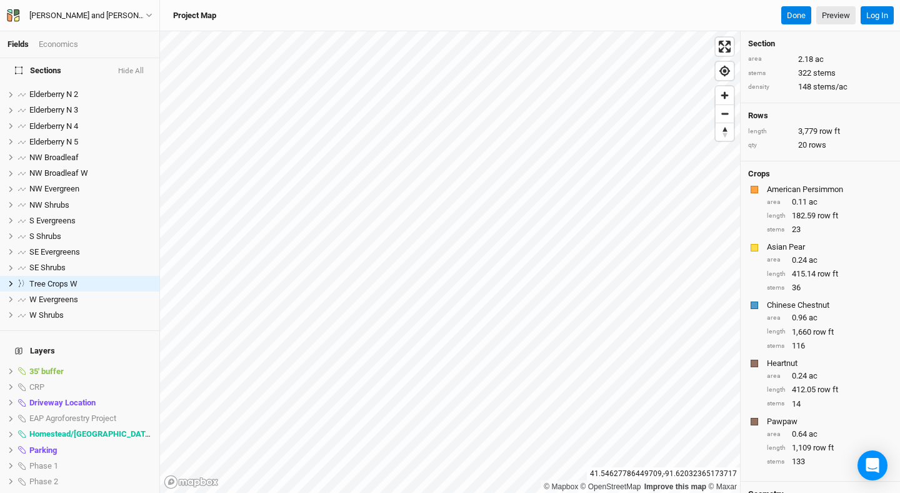
click at [64, 45] on div "Economics" at bounding box center [58, 44] width 39 height 11
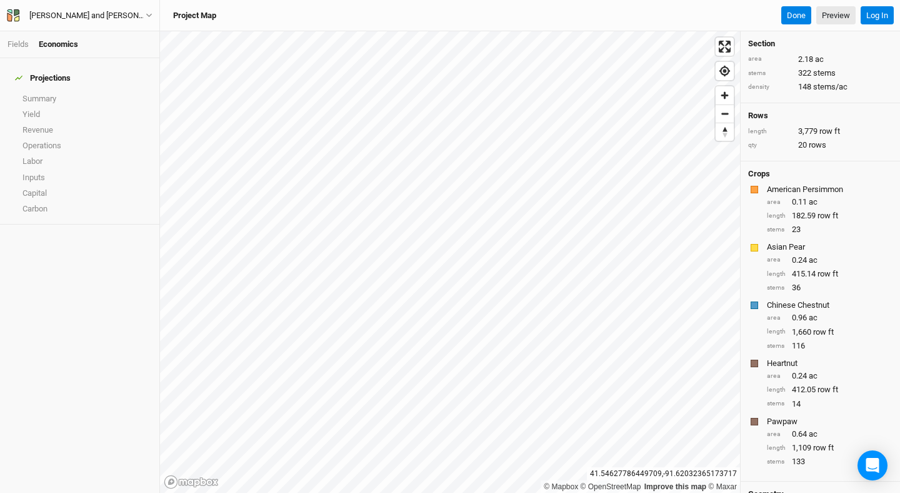
scroll to position [0, 0]
click at [54, 91] on link "Summary" at bounding box center [79, 99] width 159 height 16
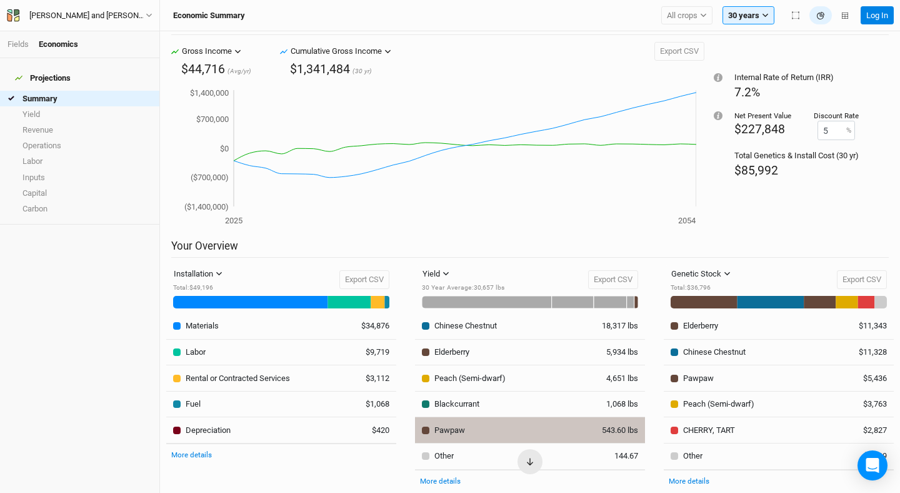
scroll to position [37, 0]
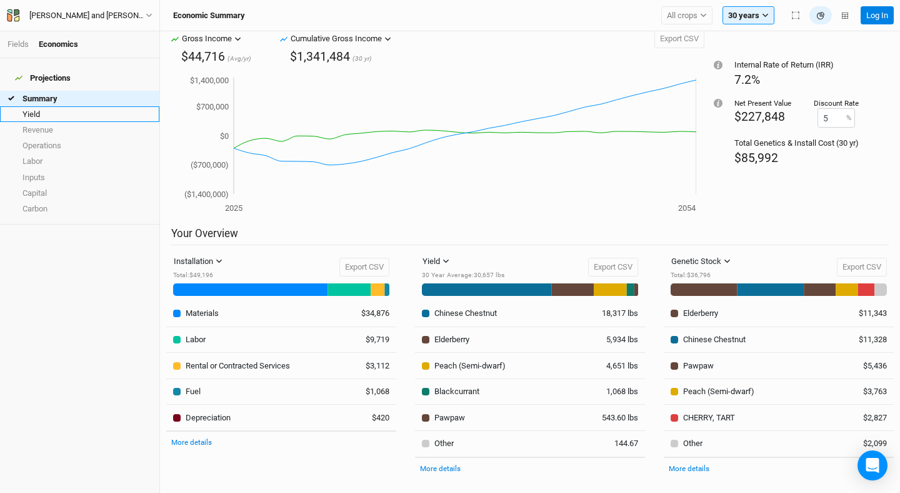
click at [60, 107] on link "Yield" at bounding box center [79, 114] width 159 height 16
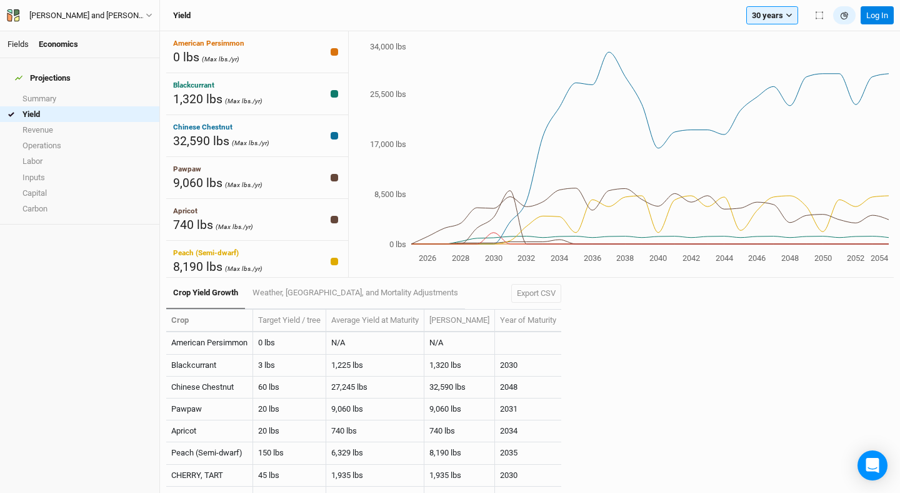
click at [21, 43] on link "Fields" at bounding box center [18, 43] width 21 height 9
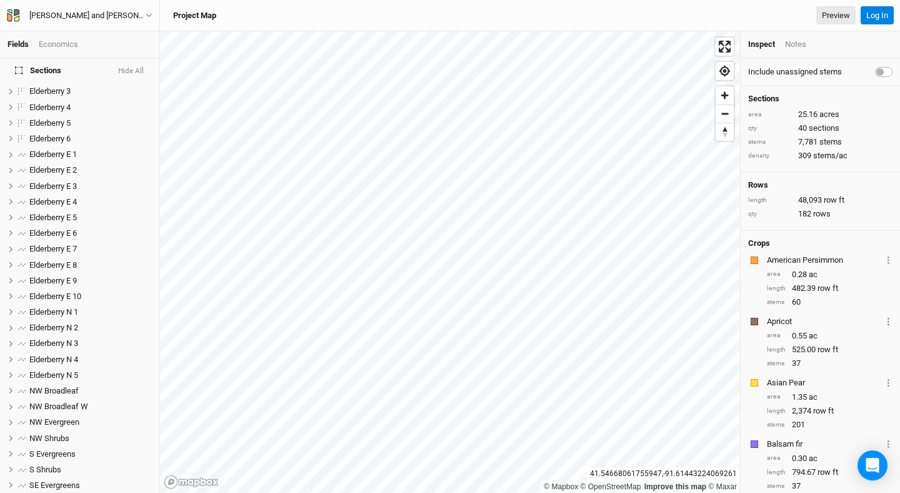
click at [791, 48] on div "Notes" at bounding box center [795, 44] width 21 height 11
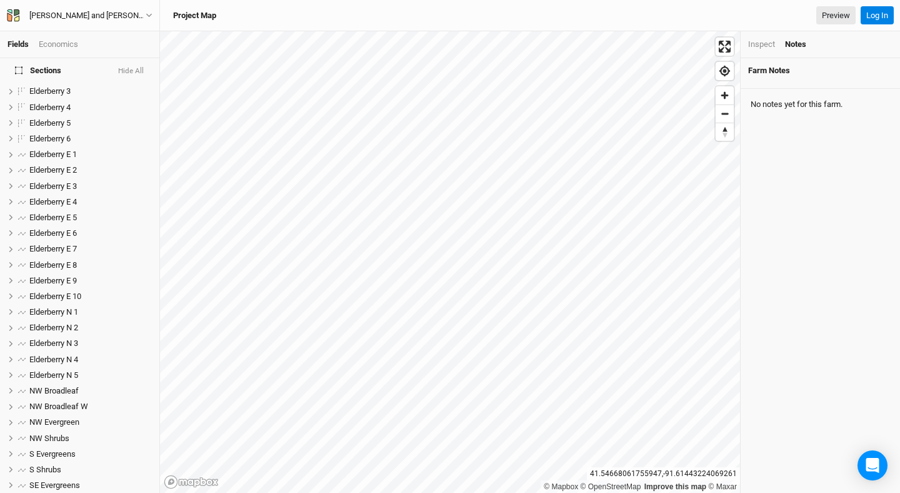
click at [798, 150] on div "Farm Notes No notes yet for this farm." at bounding box center [820, 275] width 159 height 434
click at [813, 121] on div "Farm Notes No notes yet for this farm." at bounding box center [820, 275] width 159 height 434
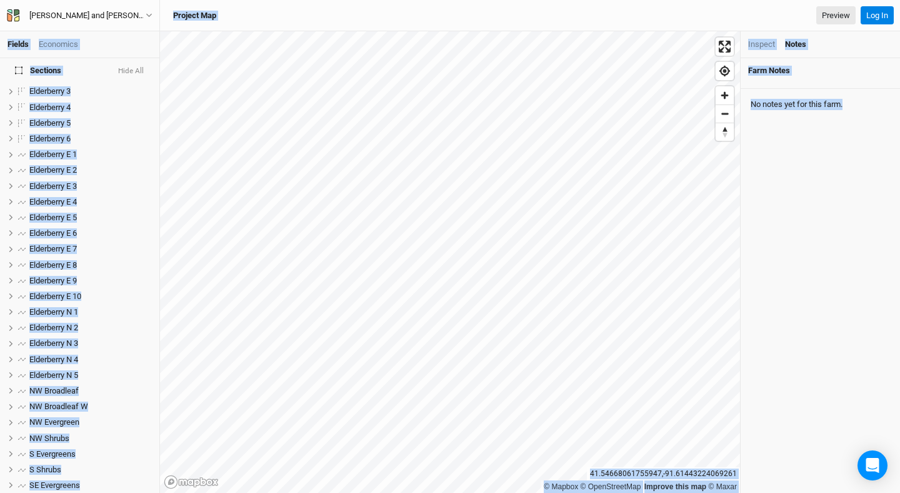
click at [813, 121] on div "Farm Notes No notes yet for this farm." at bounding box center [820, 275] width 159 height 434
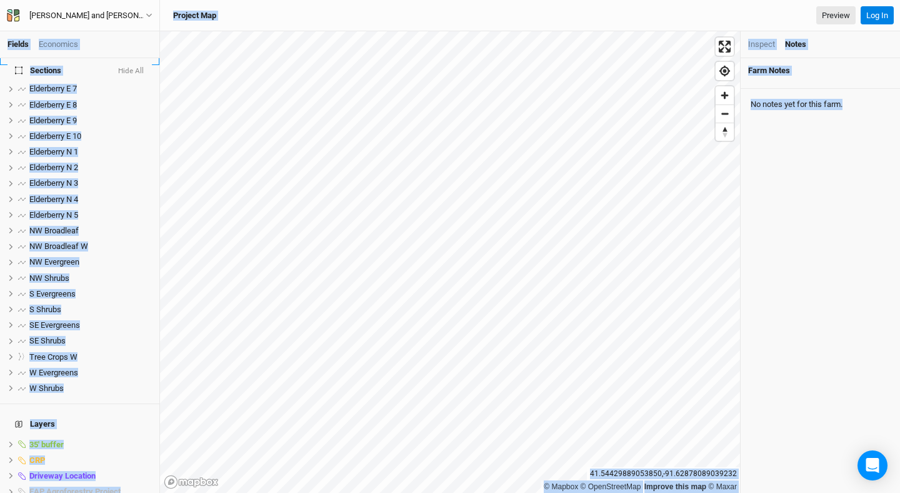
scroll to position [496, 0]
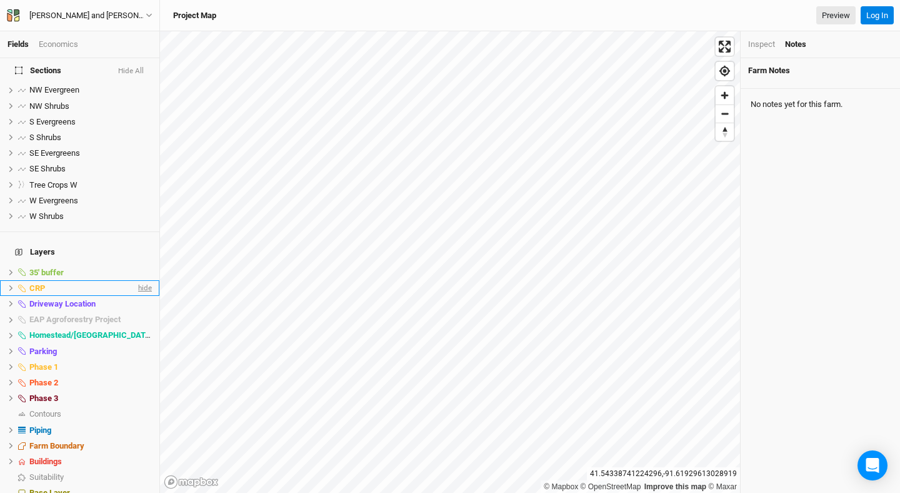
click at [146, 280] on span "hide" at bounding box center [144, 288] width 16 height 16
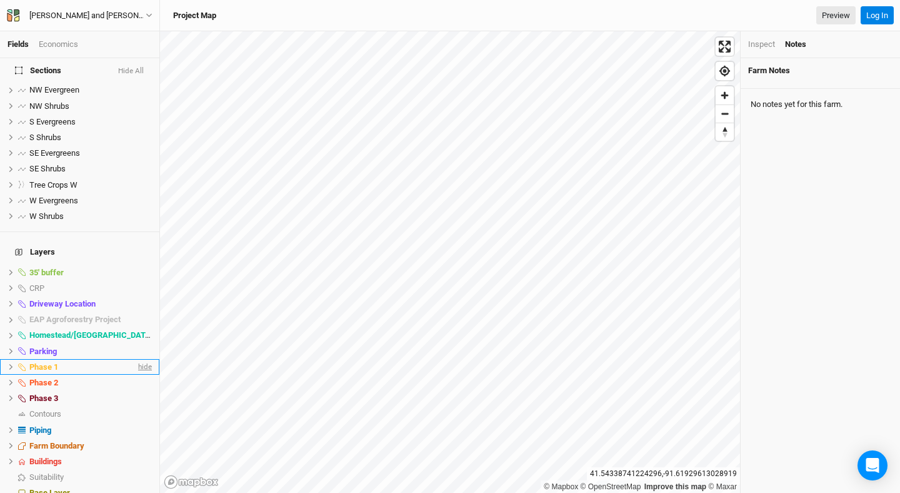
click at [142, 359] on span "hide" at bounding box center [144, 367] width 16 height 16
click at [144, 374] on span "hide" at bounding box center [144, 382] width 16 height 16
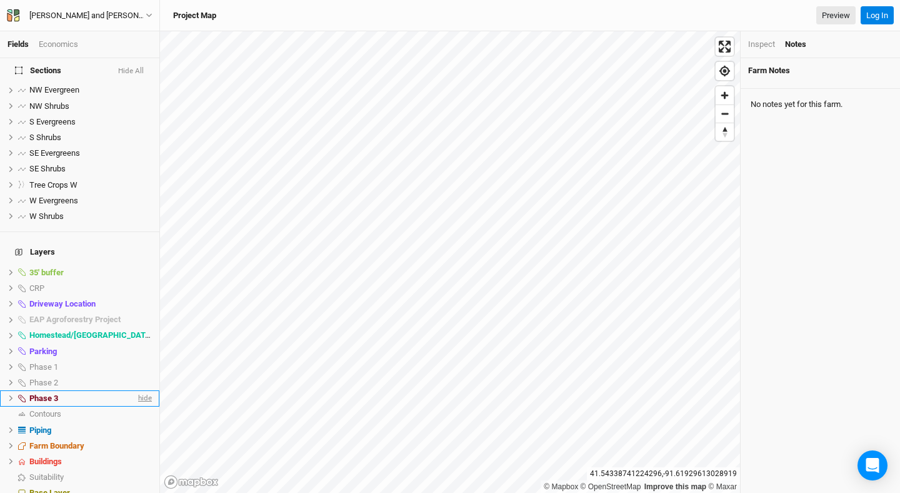
click at [143, 390] on span "hide" at bounding box center [144, 398] width 16 height 16
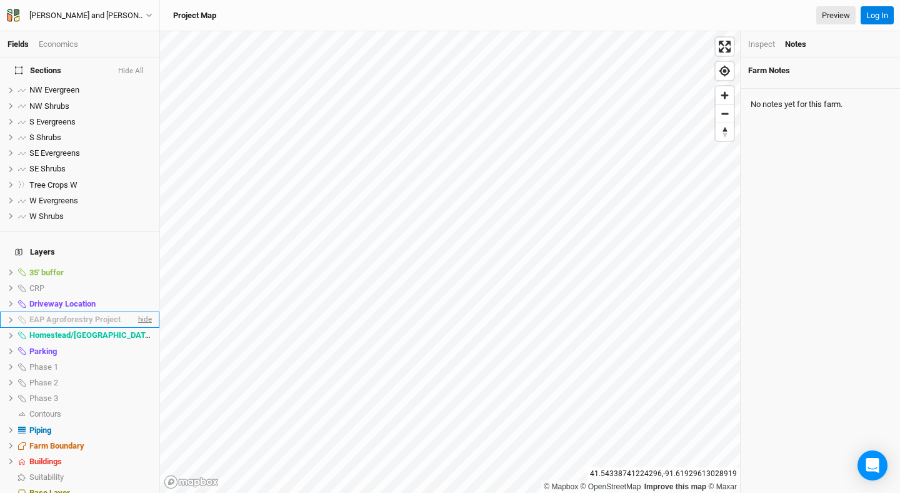
click at [144, 312] on span "hide" at bounding box center [144, 320] width 16 height 16
